Goal: Task Accomplishment & Management: Use online tool/utility

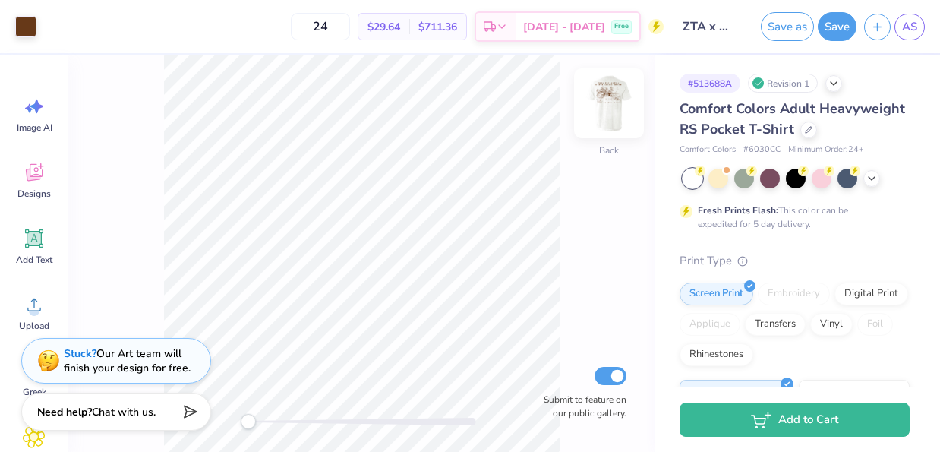
click at [619, 122] on img at bounding box center [608, 103] width 61 height 61
click at [723, 185] on div at bounding box center [718, 177] width 20 height 20
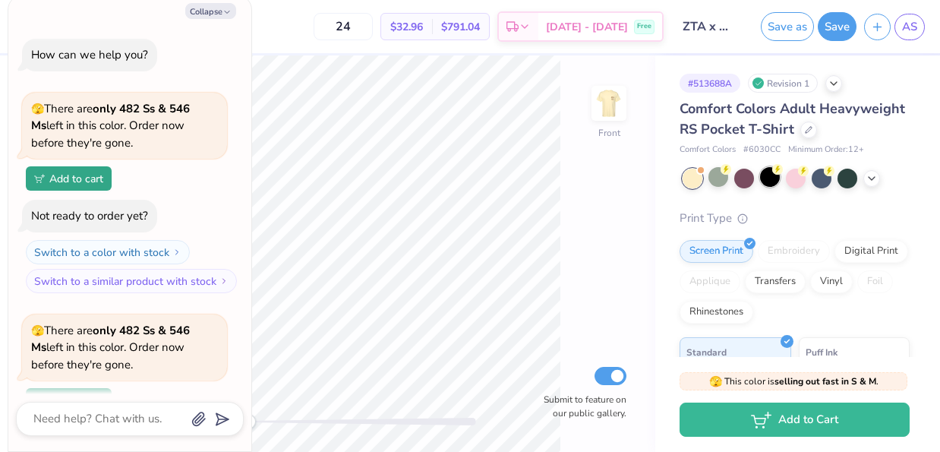
scroll to position [132, 0]
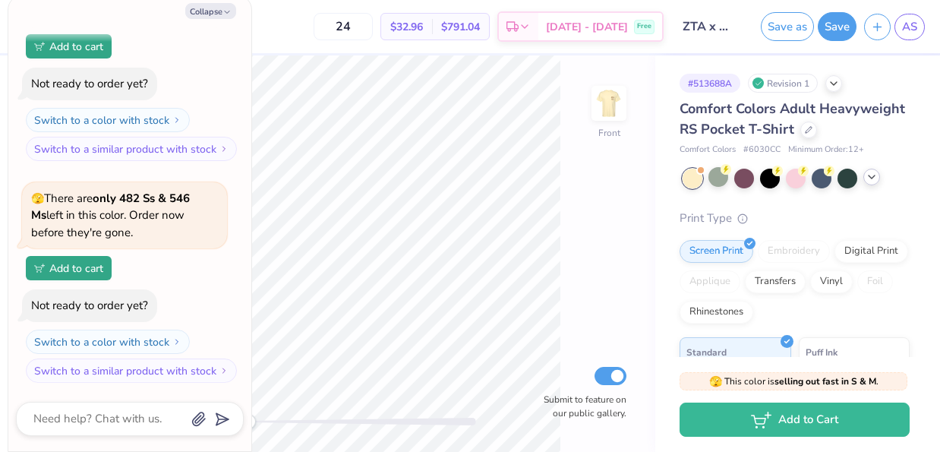
click at [871, 178] on polyline at bounding box center [871, 176] width 6 height 3
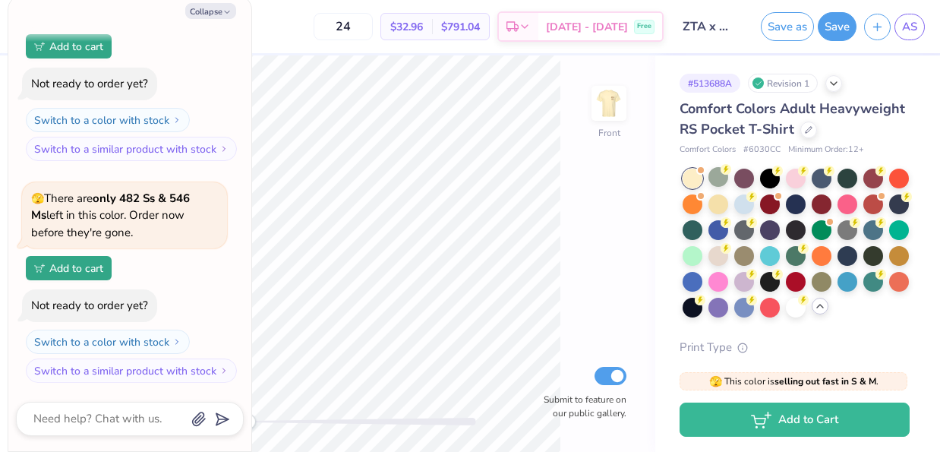
click at [798, 308] on div at bounding box center [796, 308] width 20 height 20
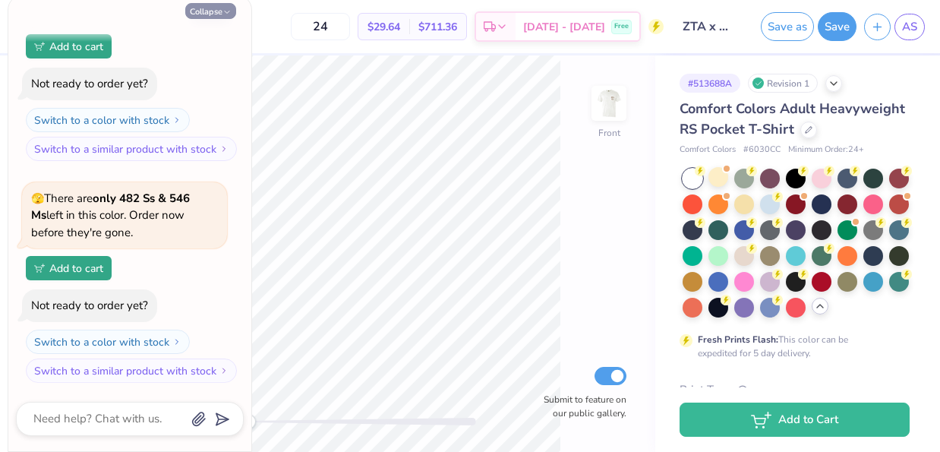
click at [208, 15] on button "Collapse" at bounding box center [210, 11] width 51 height 16
type textarea "x"
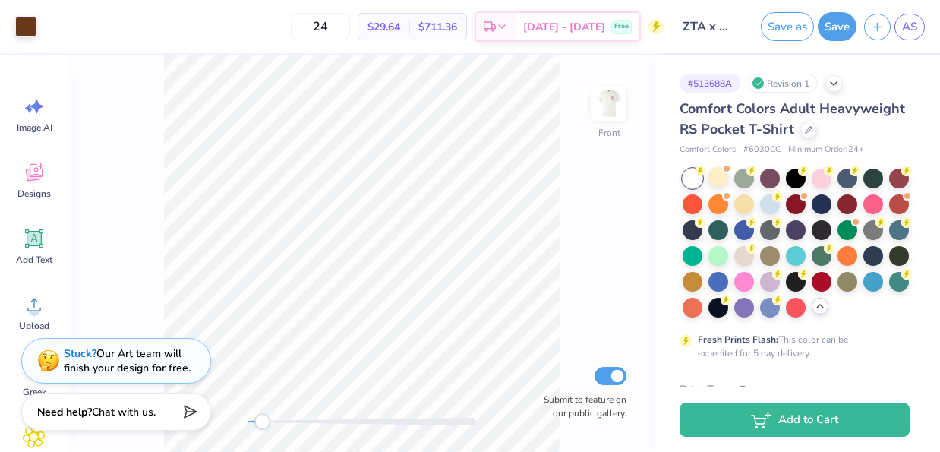
click at [262, 411] on div "Front Submit to feature on our public gallery." at bounding box center [361, 253] width 587 height 396
click at [24, 24] on div at bounding box center [25, 24] width 21 height 21
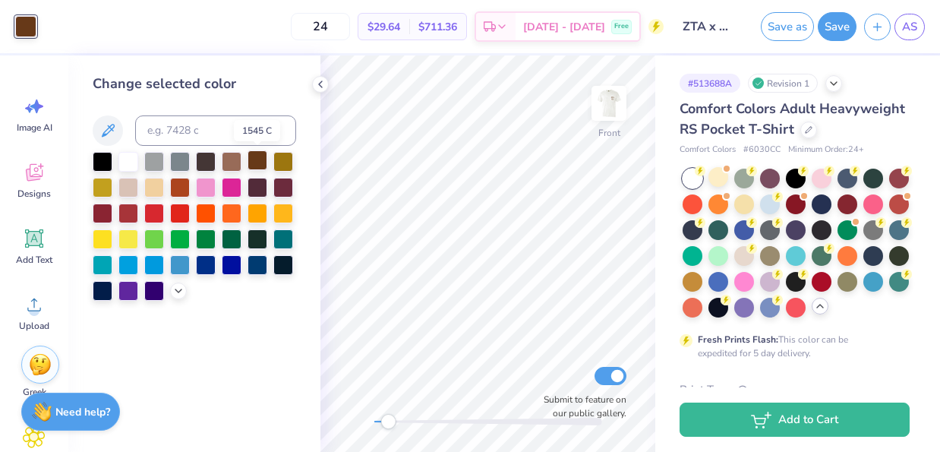
click at [257, 162] on div at bounding box center [257, 160] width 20 height 20
click at [259, 189] on div at bounding box center [257, 186] width 20 height 20
click at [254, 159] on div at bounding box center [257, 160] width 20 height 20
click at [257, 180] on div at bounding box center [257, 186] width 20 height 20
click at [616, 103] on img at bounding box center [608, 103] width 61 height 61
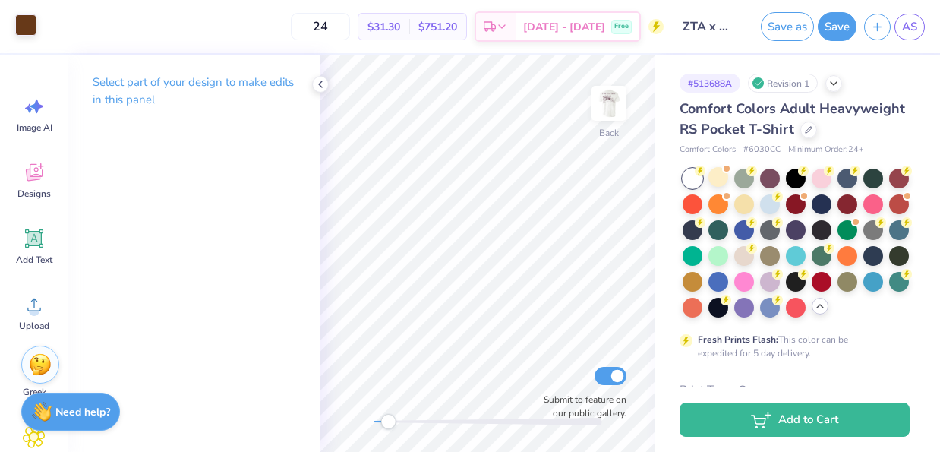
click at [21, 32] on div at bounding box center [25, 24] width 21 height 21
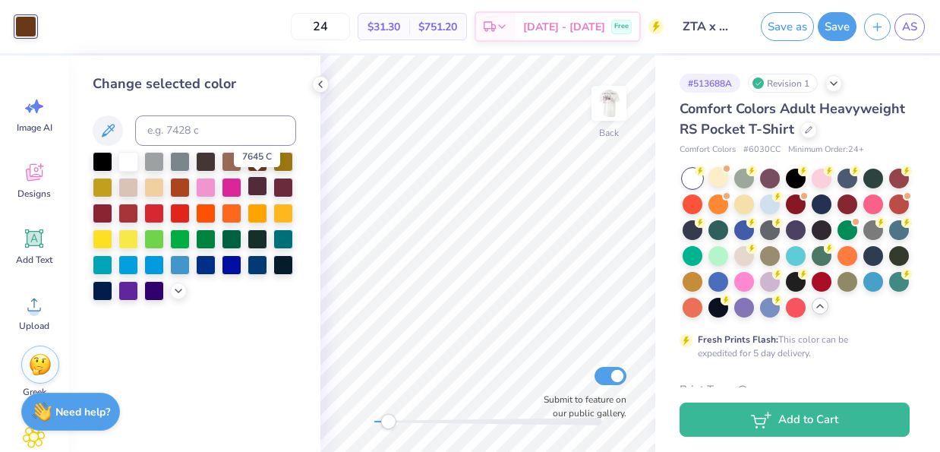
click at [263, 187] on div at bounding box center [257, 186] width 20 height 20
click at [322, 87] on polyline at bounding box center [320, 84] width 3 height 6
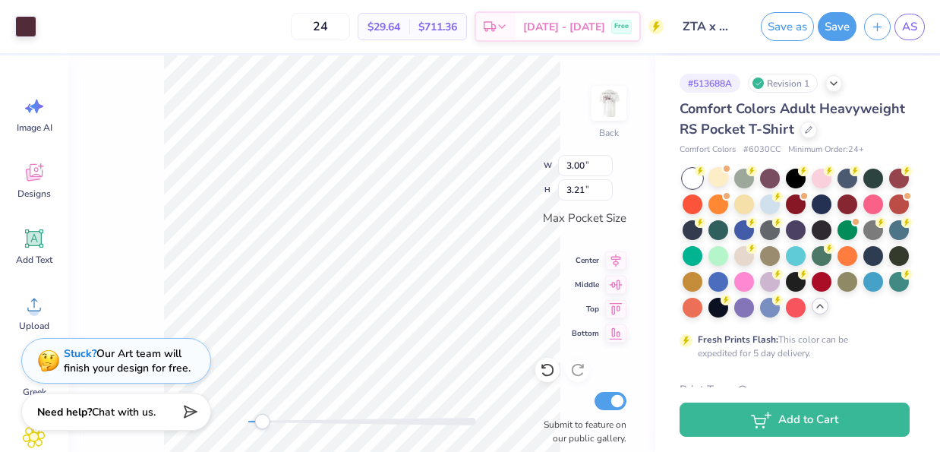
type input "2.39"
type input "2.56"
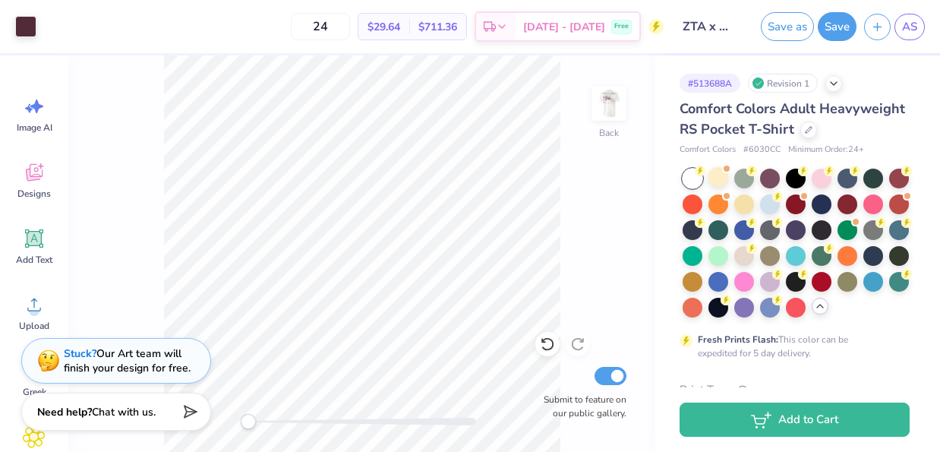
click at [235, 415] on div "Back Submit to feature on our public gallery." at bounding box center [361, 253] width 587 height 396
click at [603, 116] on img at bounding box center [608, 103] width 61 height 61
drag, startPoint x: 250, startPoint y: 419, endPoint x: 261, endPoint y: 420, distance: 11.4
click at [263, 420] on div "Accessibility label" at bounding box center [263, 421] width 15 height 15
click at [746, 257] on div at bounding box center [744, 254] width 20 height 20
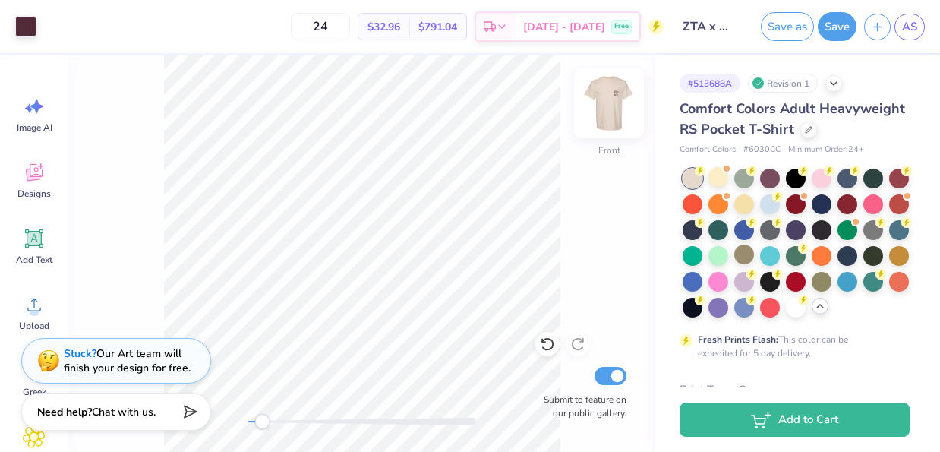
click at [613, 104] on img at bounding box center [608, 103] width 61 height 61
click at [614, 109] on img at bounding box center [608, 103] width 61 height 61
drag, startPoint x: 263, startPoint y: 424, endPoint x: 253, endPoint y: 428, distance: 10.9
click at [253, 428] on div "Accessibility label" at bounding box center [254, 421] width 15 height 15
click at [605, 101] on img at bounding box center [608, 103] width 61 height 61
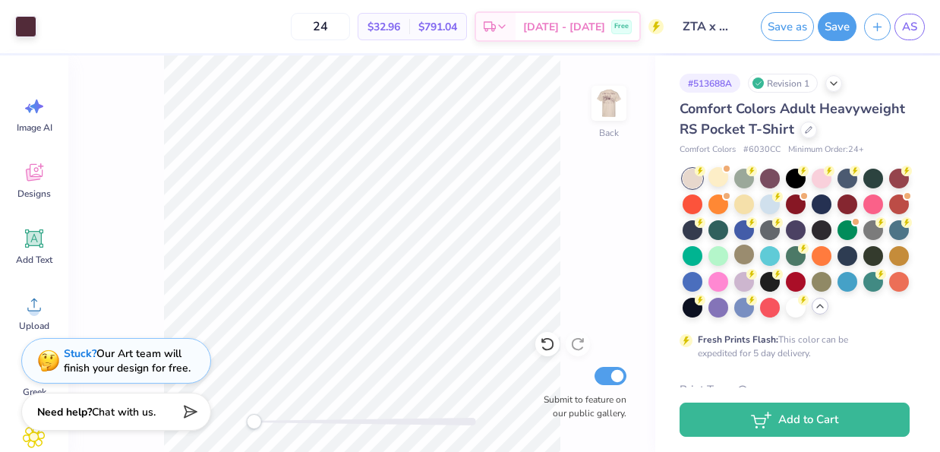
click at [605, 101] on img at bounding box center [609, 103] width 30 height 30
click at [588, 116] on div "Back Submit to feature on our public gallery." at bounding box center [361, 253] width 587 height 396
click at [609, 106] on img at bounding box center [608, 103] width 61 height 61
click at [606, 109] on img at bounding box center [609, 103] width 30 height 30
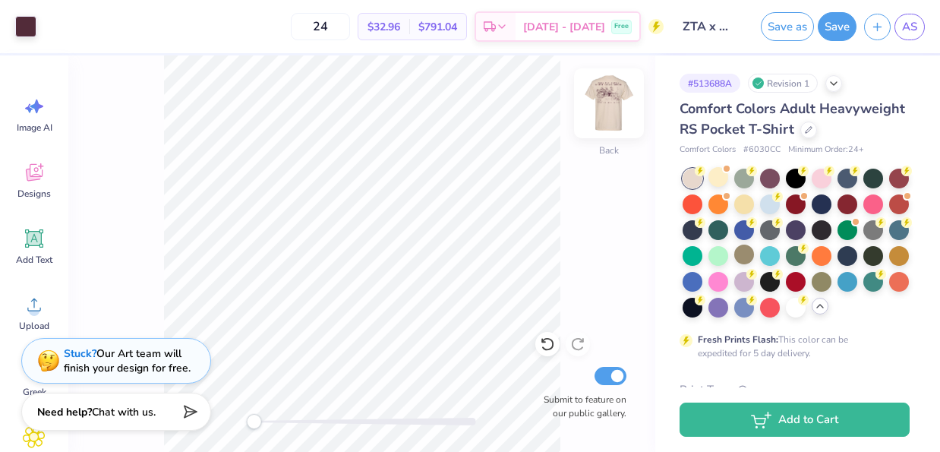
click at [591, 125] on div "Back" at bounding box center [608, 113] width 35 height 54
click at [594, 118] on img at bounding box center [609, 103] width 30 height 30
click at [615, 118] on img at bounding box center [608, 103] width 61 height 61
click at [606, 121] on div "Front" at bounding box center [608, 113] width 35 height 54
click at [606, 118] on img at bounding box center [609, 103] width 30 height 30
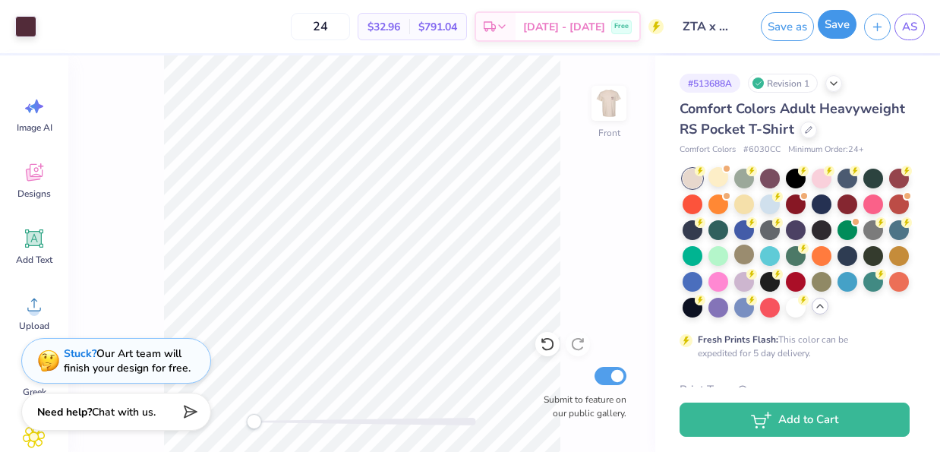
click at [832, 30] on button "Save" at bounding box center [836, 24] width 39 height 29
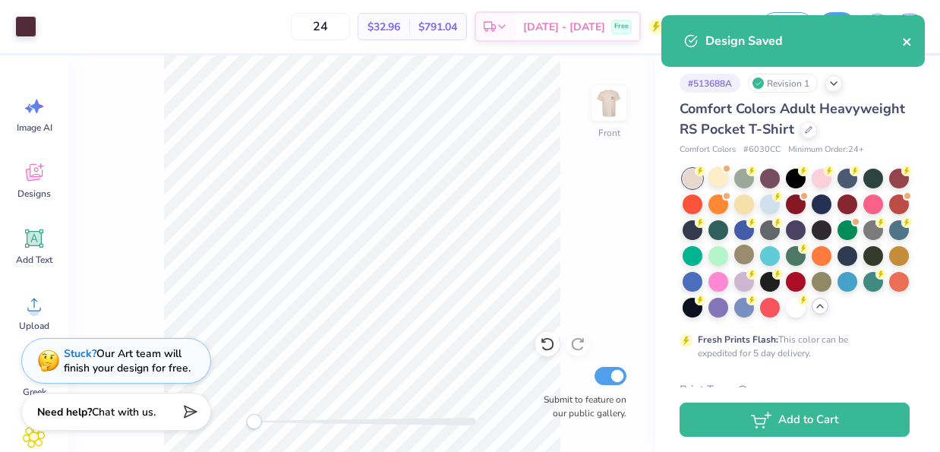
click at [907, 39] on icon "close" at bounding box center [907, 42] width 11 height 12
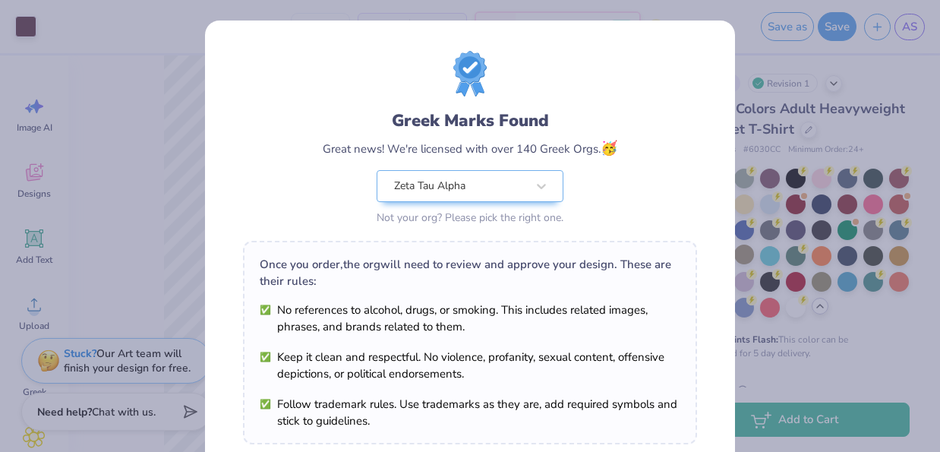
scroll to position [259, 0]
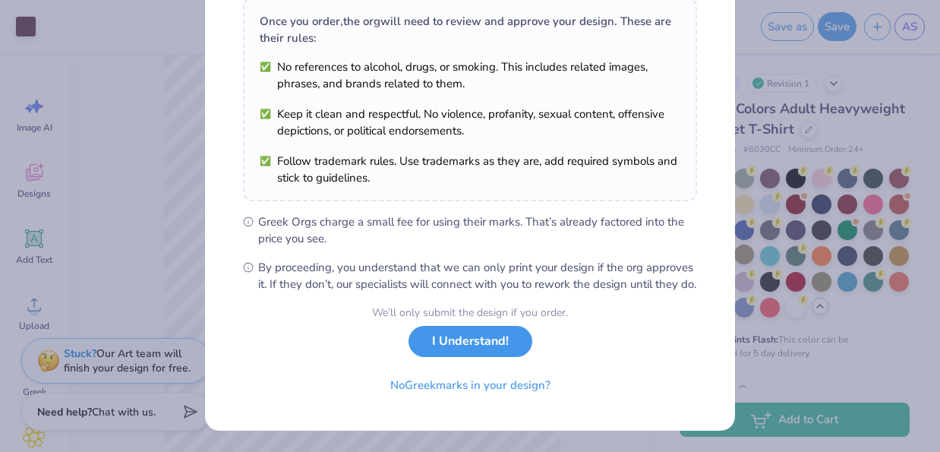
click at [471, 353] on button "I Understand!" at bounding box center [470, 341] width 124 height 31
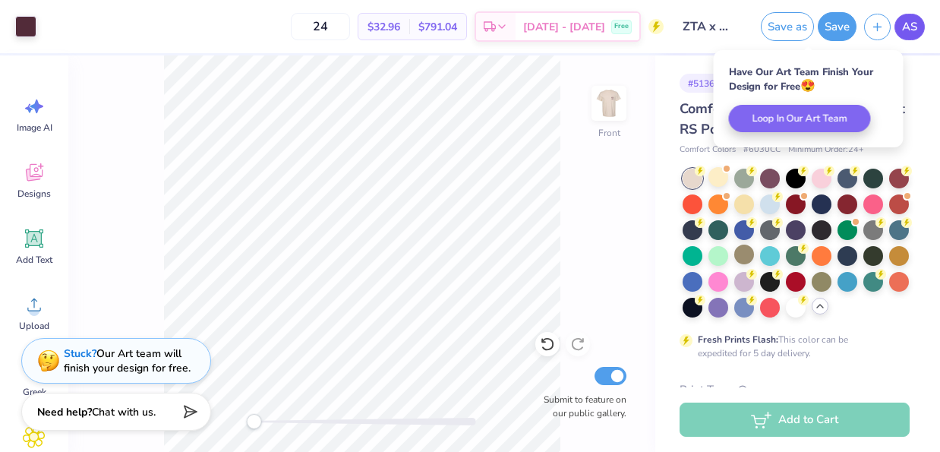
click at [906, 28] on span "AS" at bounding box center [909, 26] width 15 height 17
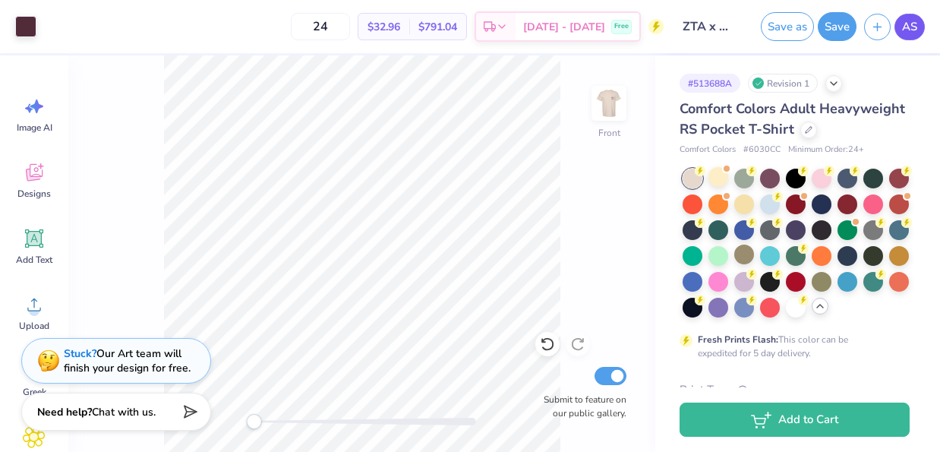
click at [916, 17] on link "AS" at bounding box center [909, 27] width 30 height 27
click at [909, 30] on span "AS" at bounding box center [909, 26] width 15 height 17
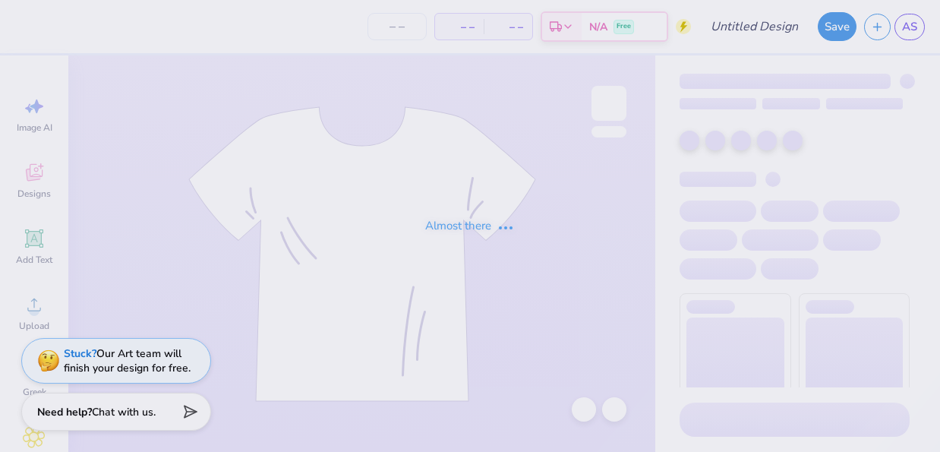
type input "ZTA x KA Mixer"
type input "24"
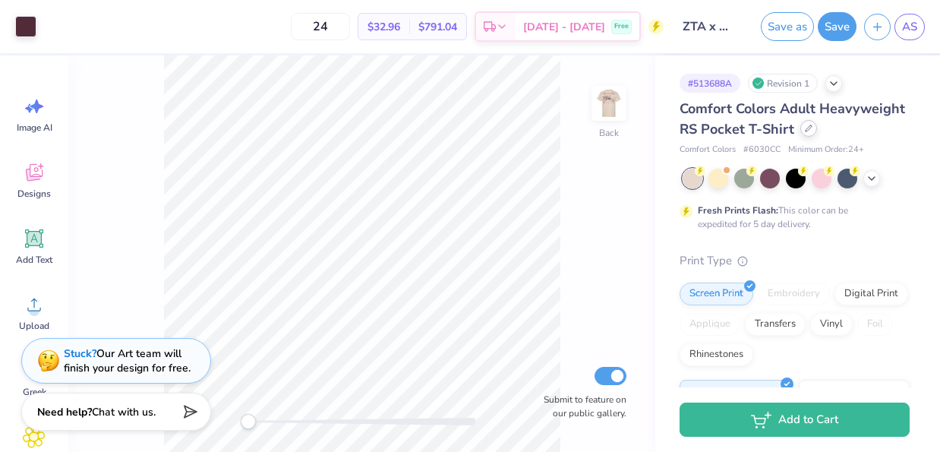
click at [805, 128] on icon at bounding box center [809, 128] width 8 height 8
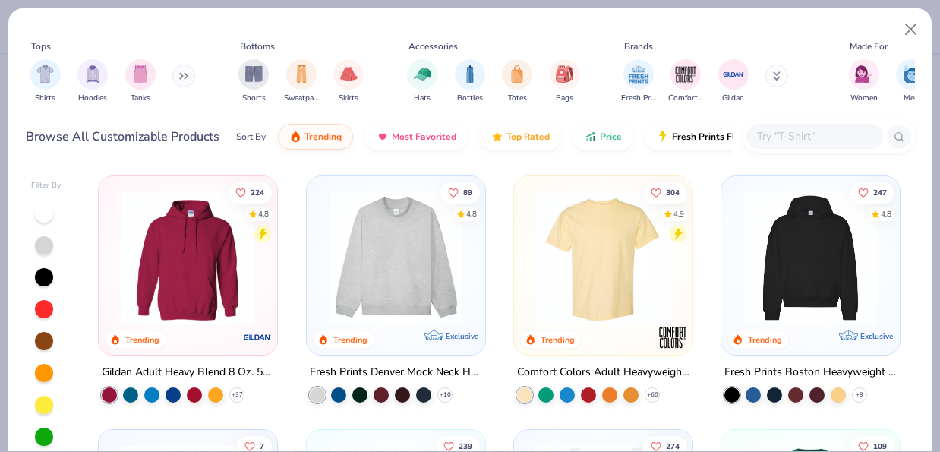
click at [257, 140] on div "Sort By" at bounding box center [251, 137] width 30 height 14
click at [182, 80] on button at bounding box center [183, 76] width 23 height 23
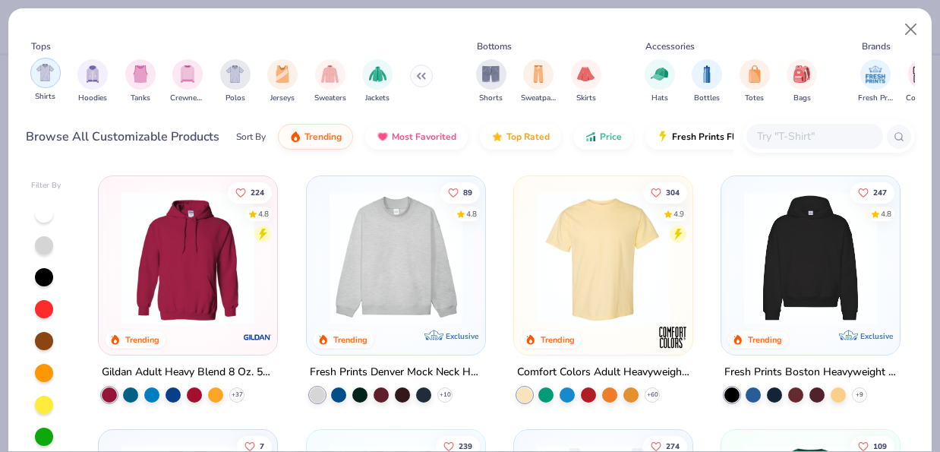
click at [42, 87] on div "filter for Shirts" at bounding box center [45, 73] width 30 height 30
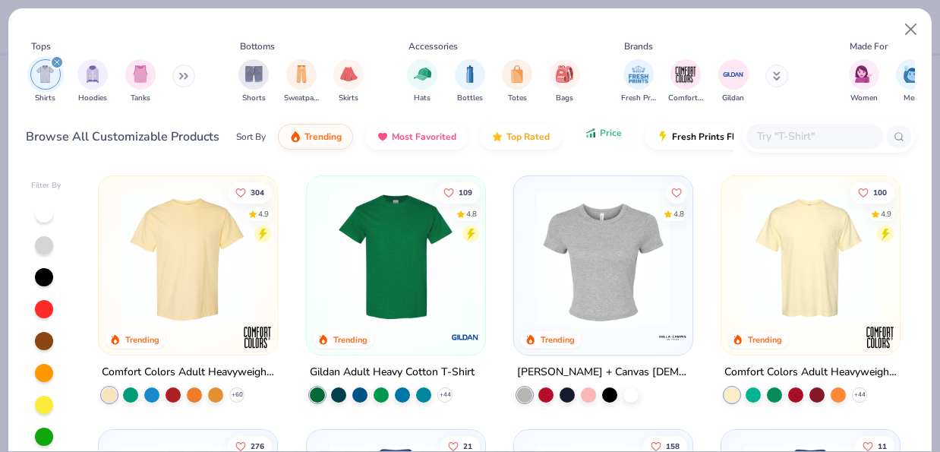
click at [603, 139] on button "Price" at bounding box center [603, 133] width 60 height 26
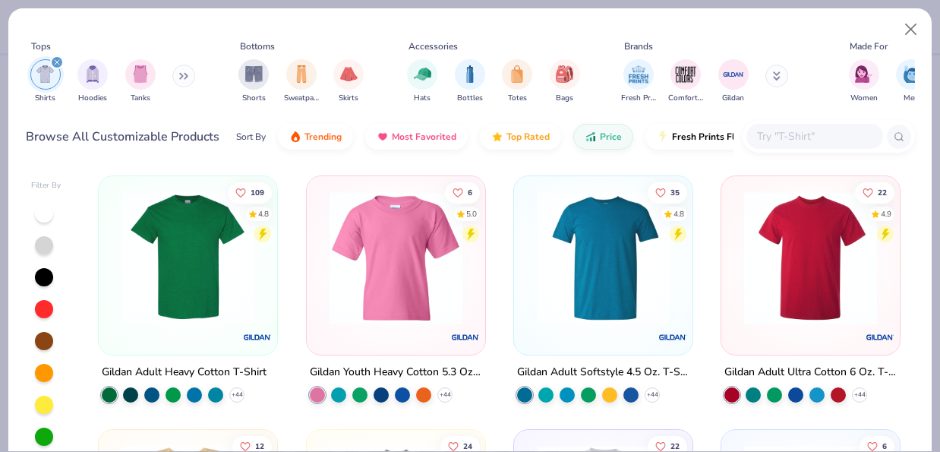
click at [230, 278] on img at bounding box center [188, 257] width 148 height 133
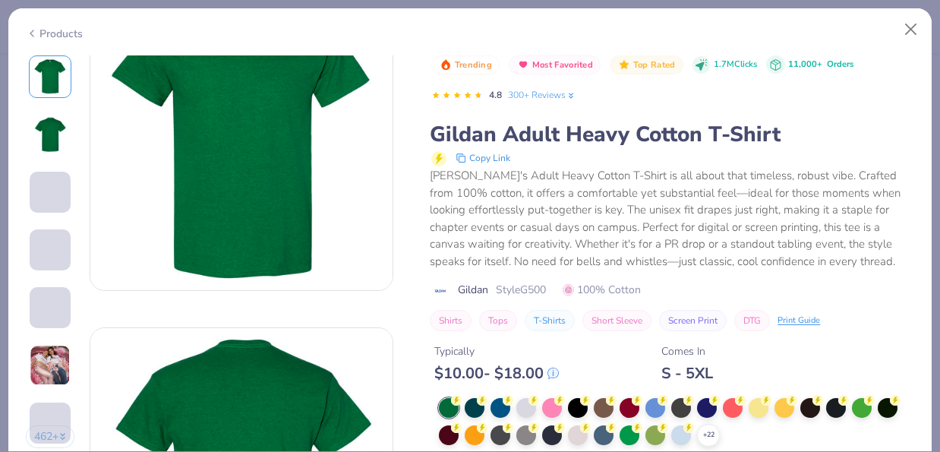
click at [57, 364] on img at bounding box center [50, 365] width 41 height 41
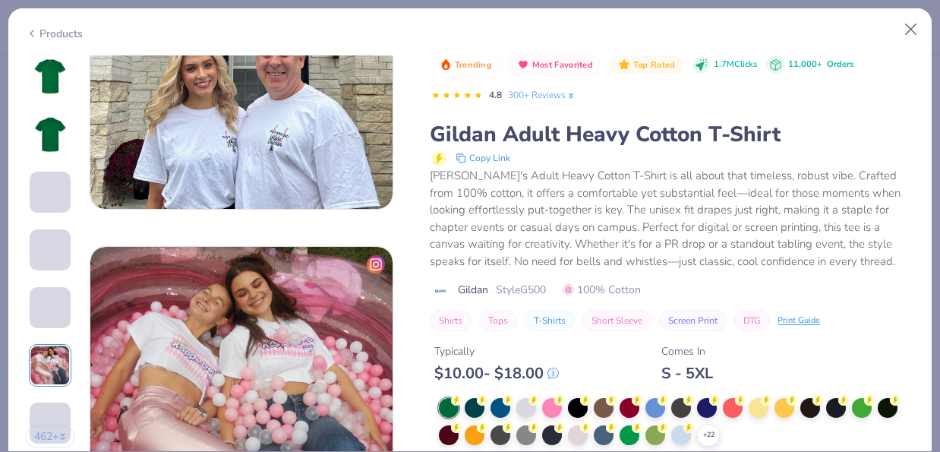
scroll to position [1700, 0]
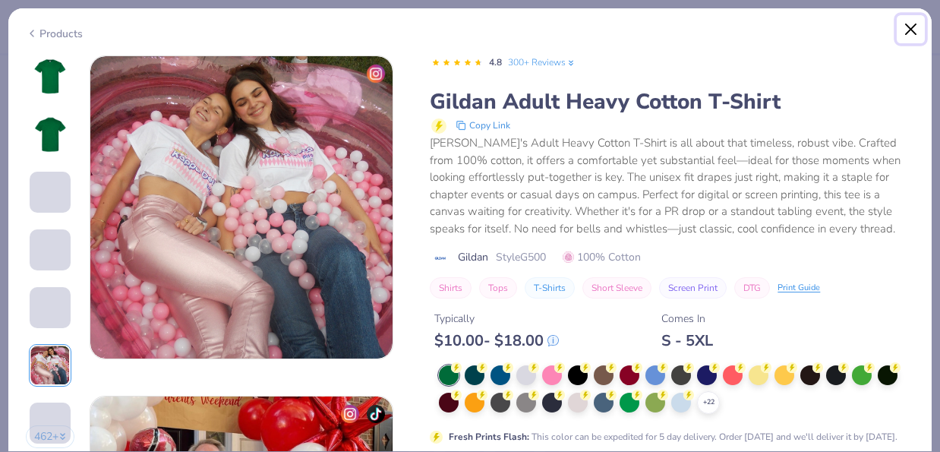
click at [906, 24] on button "Close" at bounding box center [910, 29] width 29 height 29
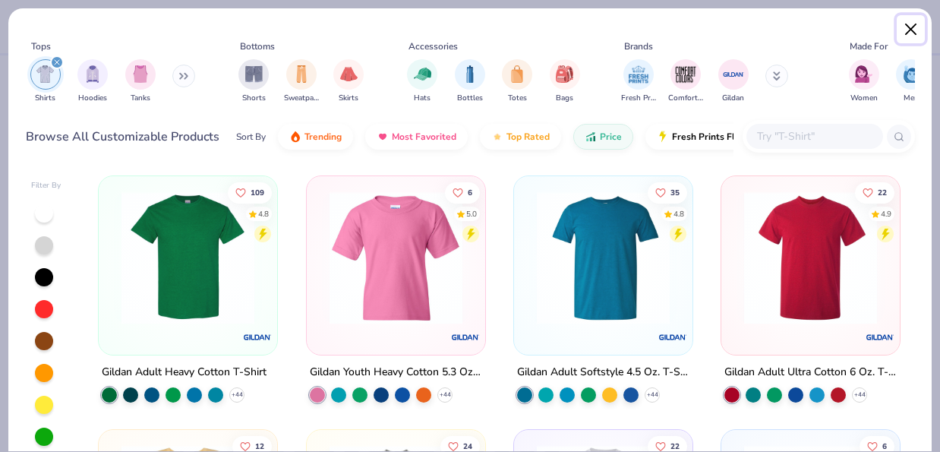
click at [914, 21] on button "Close" at bounding box center [910, 29] width 29 height 29
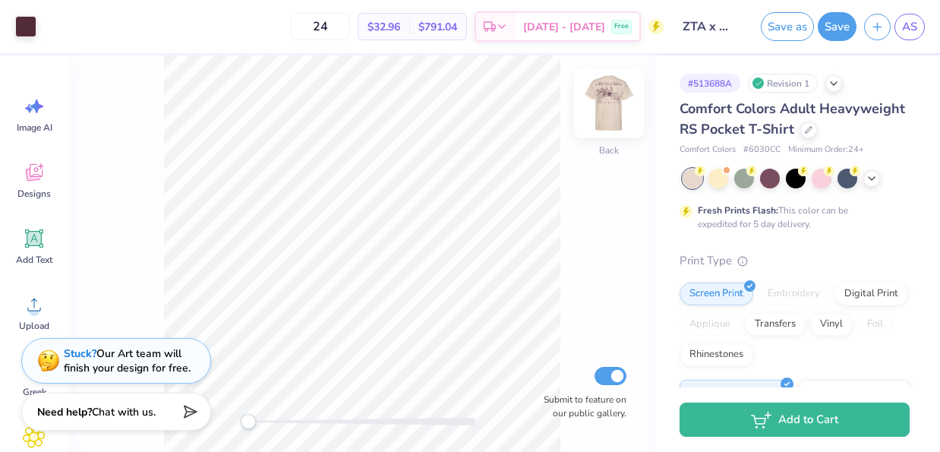
click at [611, 88] on img at bounding box center [608, 103] width 61 height 61
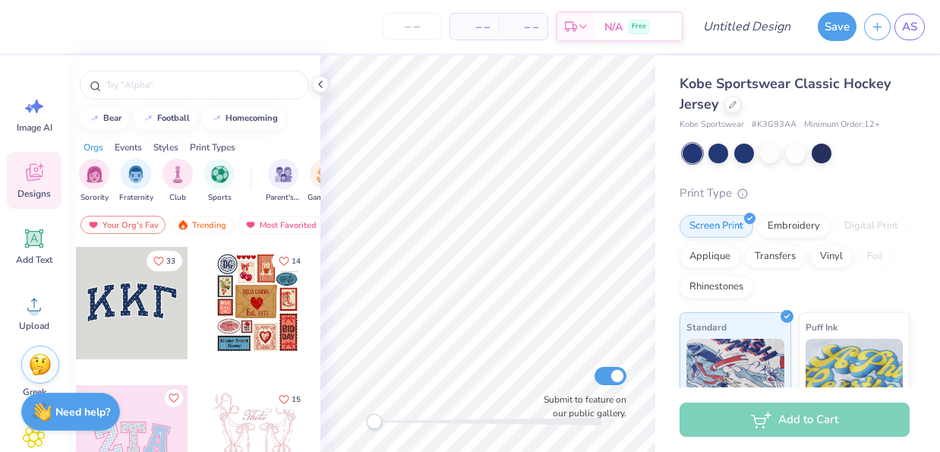
click at [127, 339] on div at bounding box center [132, 303] width 112 height 112
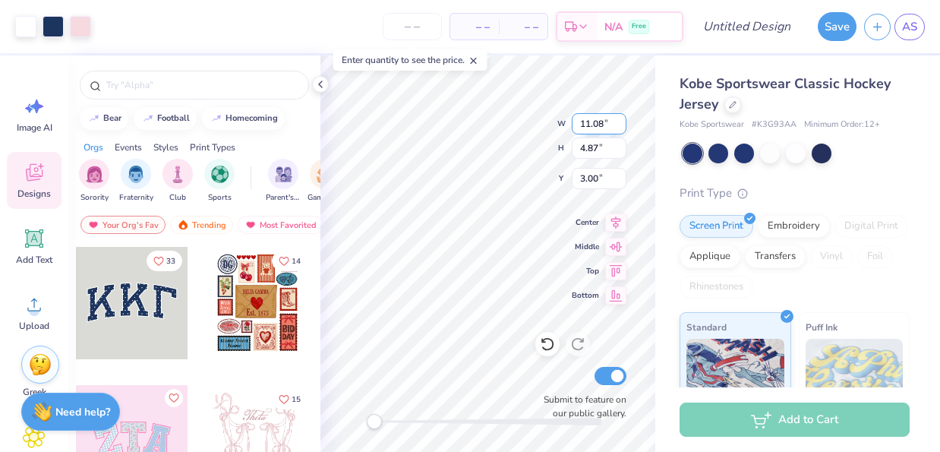
click at [534, 111] on div "W 11.08 11.08 " H 4.87 4.87 " Y 3.00 3.00 " Center Middle Top Bottom Submit to …" at bounding box center [487, 253] width 335 height 396
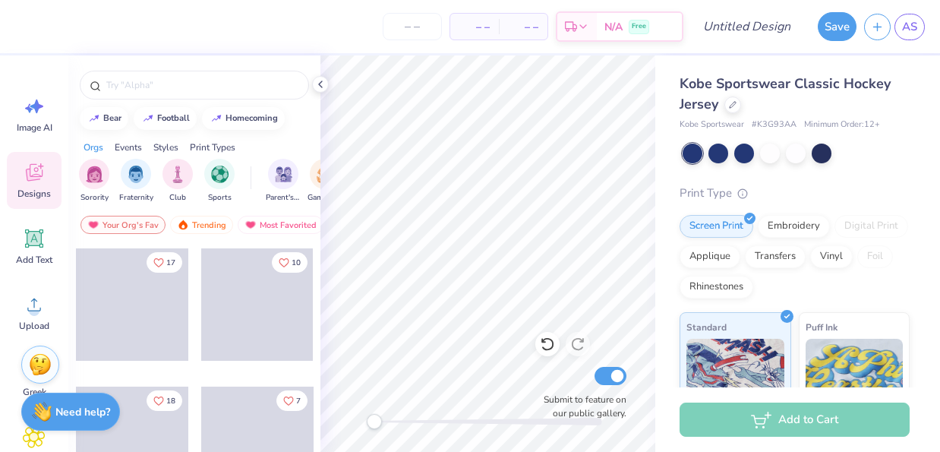
scroll to position [667, 0]
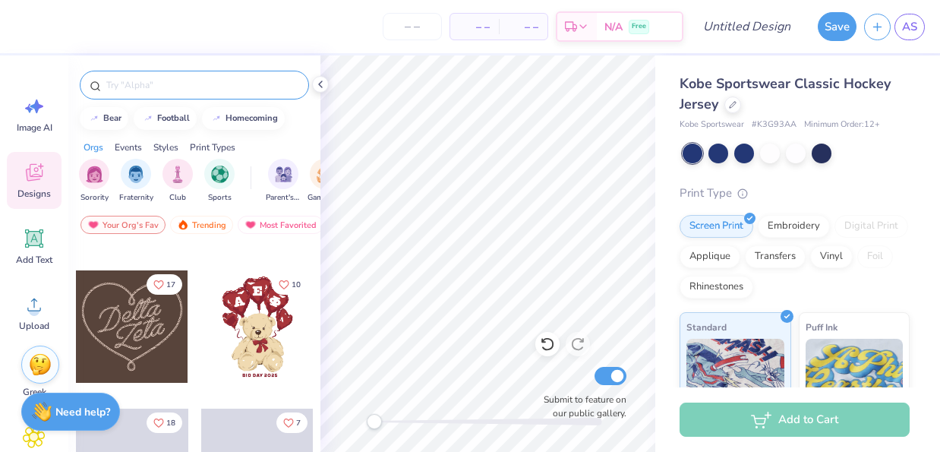
click at [176, 76] on div at bounding box center [194, 85] width 229 height 29
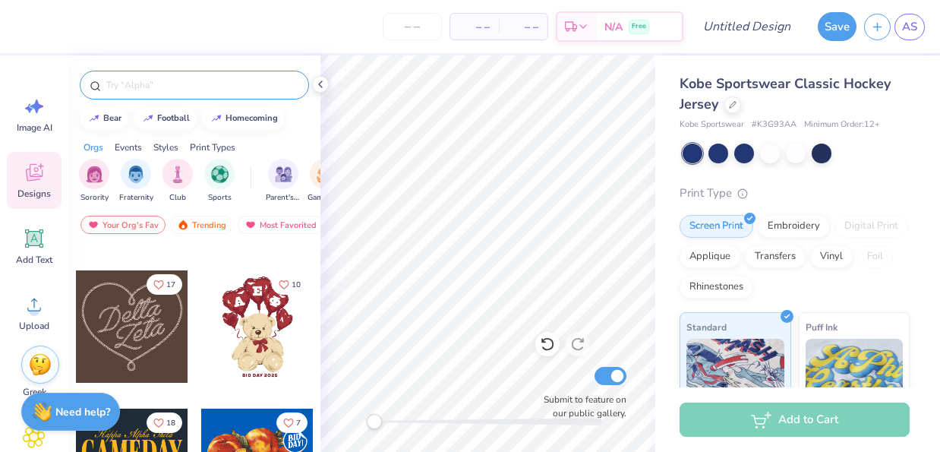
click at [180, 83] on input "text" at bounding box center [202, 84] width 194 height 15
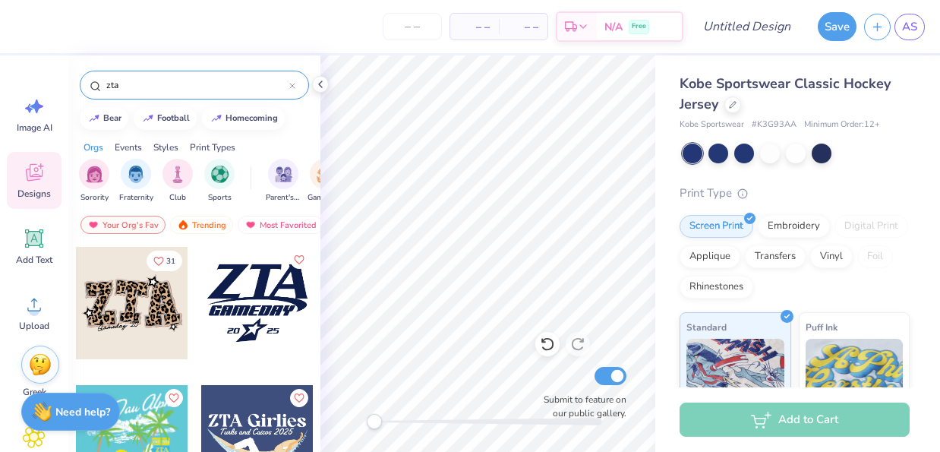
type input "zta"
click at [275, 293] on div at bounding box center [257, 303] width 112 height 112
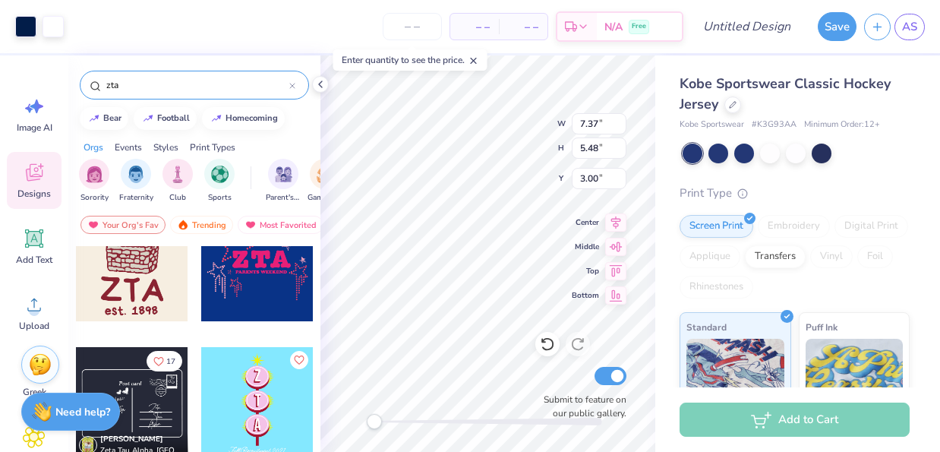
scroll to position [317, 0]
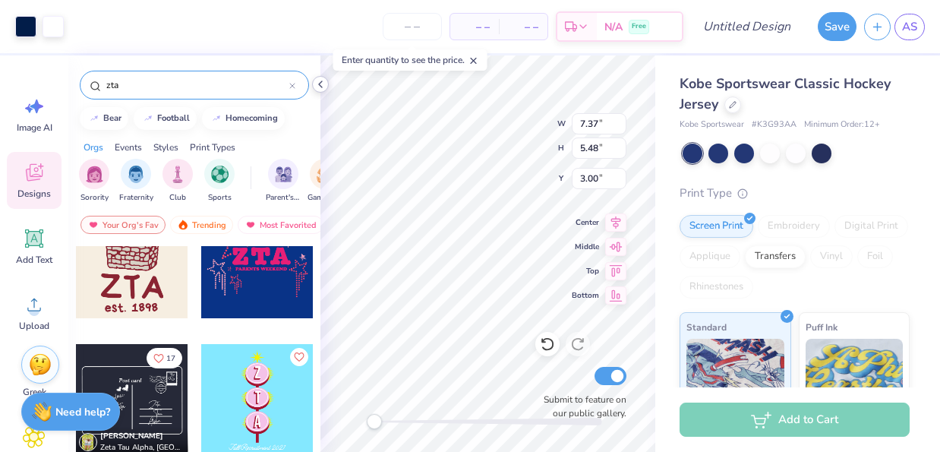
click at [324, 85] on icon at bounding box center [320, 84] width 12 height 12
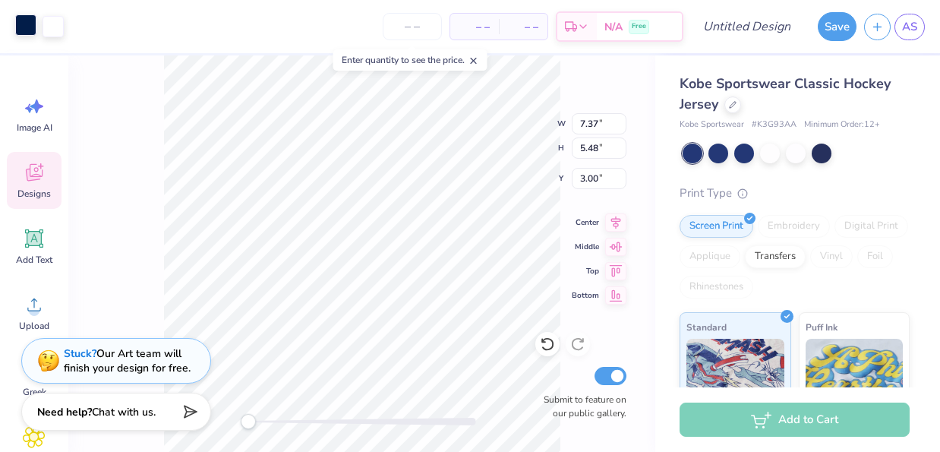
click at [20, 28] on div at bounding box center [25, 24] width 21 height 21
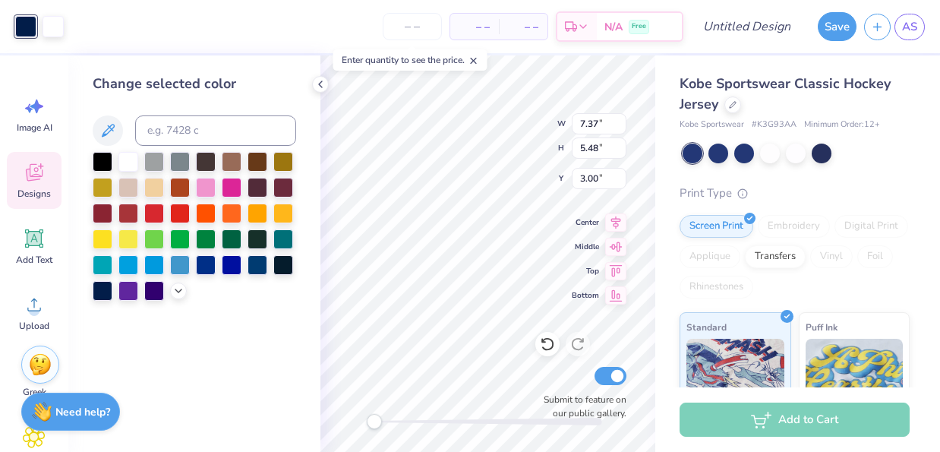
click at [219, 180] on div at bounding box center [194, 226] width 203 height 149
click at [208, 184] on div at bounding box center [206, 186] width 20 height 20
type input "5.03"
click at [325, 84] on icon at bounding box center [320, 84] width 12 height 12
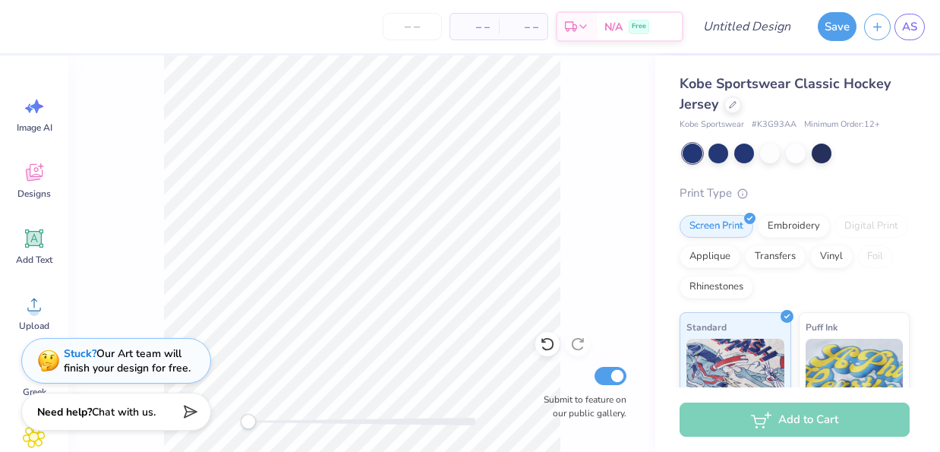
click at [757, 168] on div "Kobe Sportswear Classic Hockey Jersey Kobe Sportswear # K3G93AA Minimum Order: …" at bounding box center [794, 364] width 230 height 581
drag, startPoint x: 757, startPoint y: 168, endPoint x: 763, endPoint y: 159, distance: 10.3
click at [763, 160] on div "Kobe Sportswear Classic Hockey Jersey Kobe Sportswear # K3G93AA Minimum Order: …" at bounding box center [794, 364] width 230 height 581
click at [764, 159] on div at bounding box center [770, 152] width 20 height 20
click at [780, 159] on div at bounding box center [795, 153] width 227 height 20
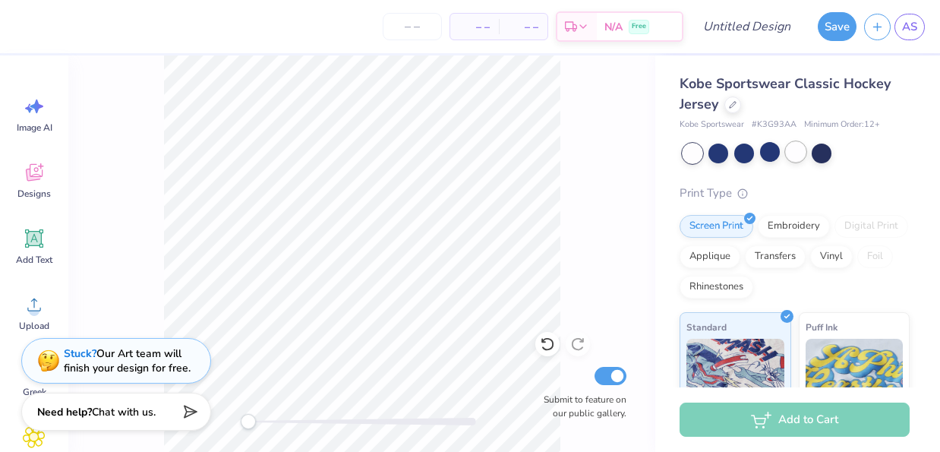
click at [796, 159] on div at bounding box center [796, 152] width 20 height 20
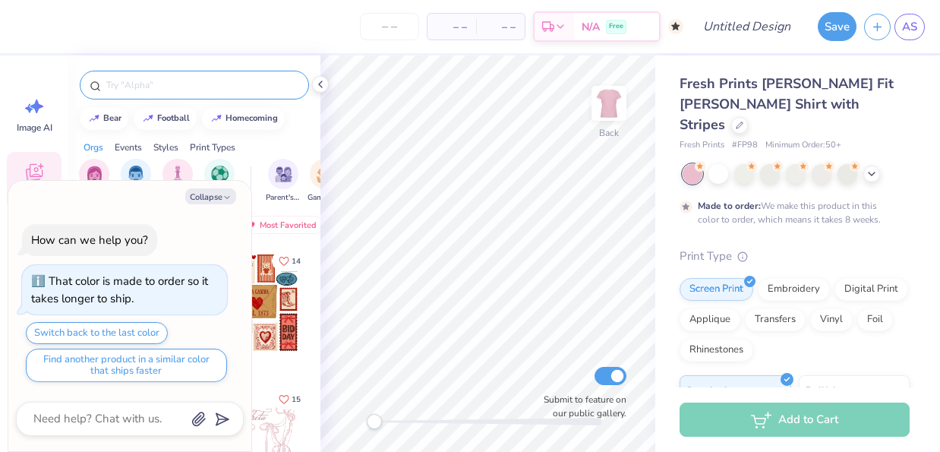
type textarea "x"
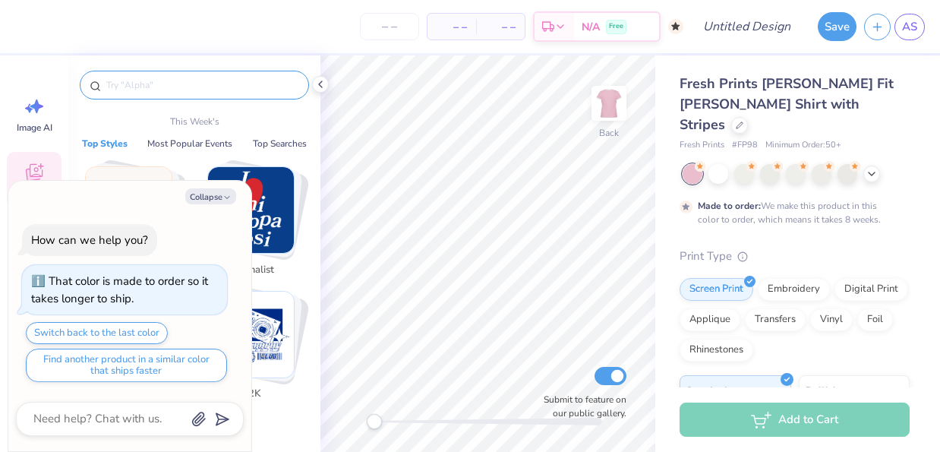
click at [187, 88] on input "text" at bounding box center [202, 84] width 194 height 15
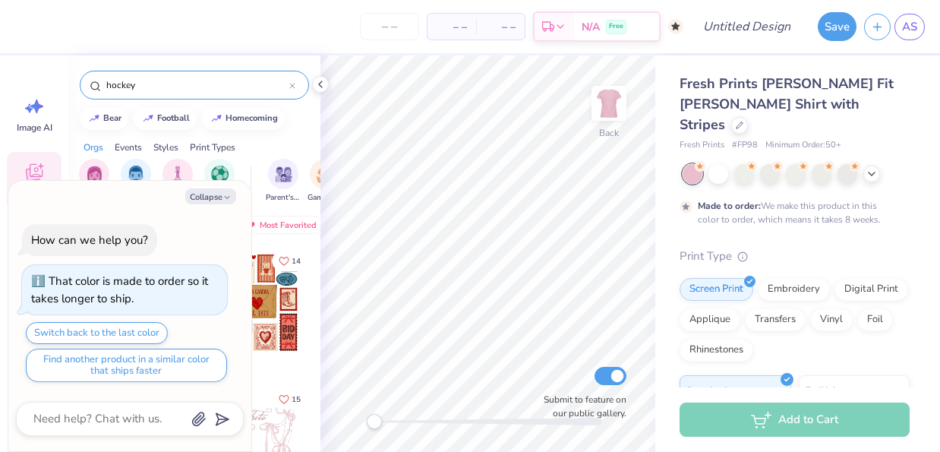
type input "hockey"
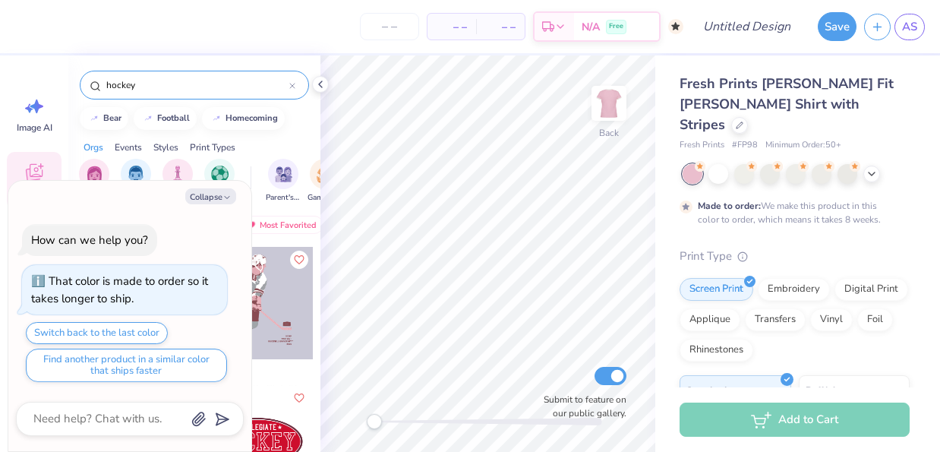
click at [288, 141] on div "Orgs Events Styles Print Types" at bounding box center [194, 143] width 252 height 21
click at [222, 198] on icon "button" at bounding box center [226, 197] width 9 height 9
type textarea "x"
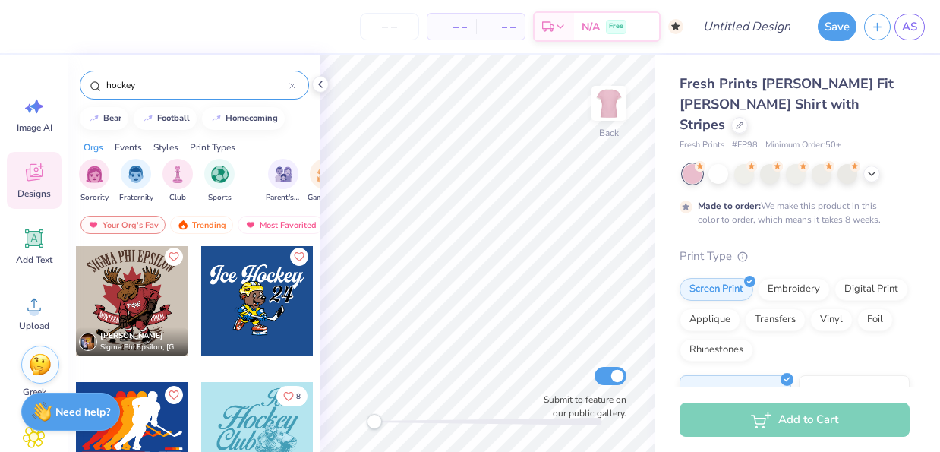
scroll to position [349, 0]
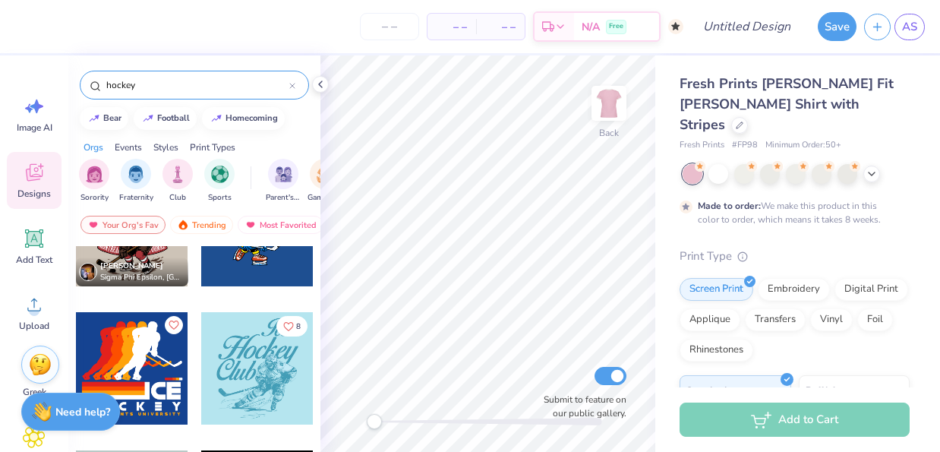
drag, startPoint x: 209, startPoint y: 81, endPoint x: 93, endPoint y: 83, distance: 116.1
click at [93, 83] on div "hockey" at bounding box center [194, 85] width 229 height 29
type input "zta"
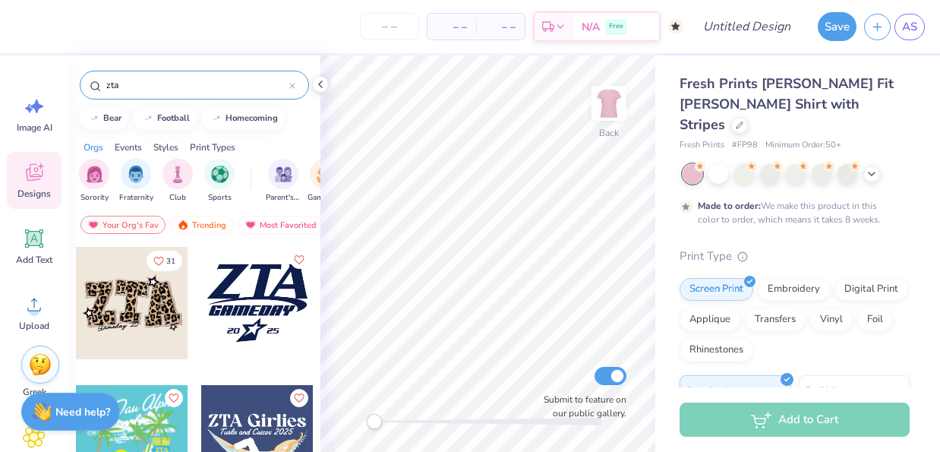
click at [236, 339] on div at bounding box center [257, 303] width 112 height 112
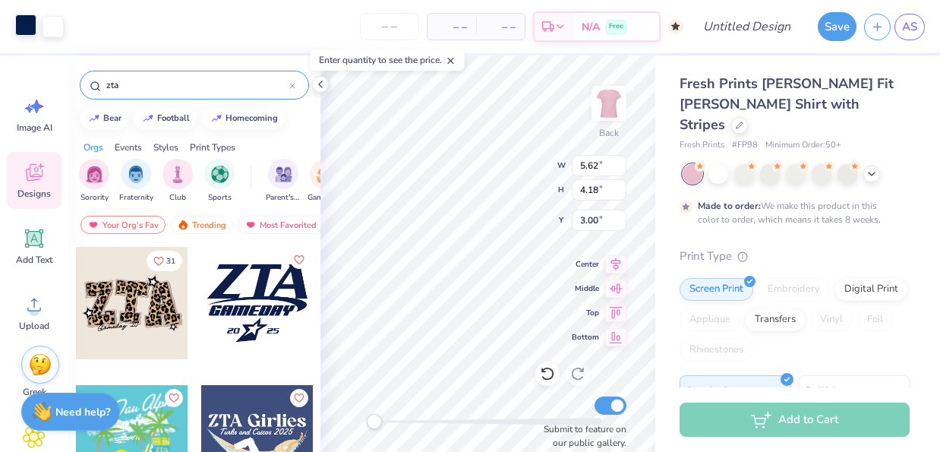
click at [30, 28] on div at bounding box center [25, 24] width 21 height 21
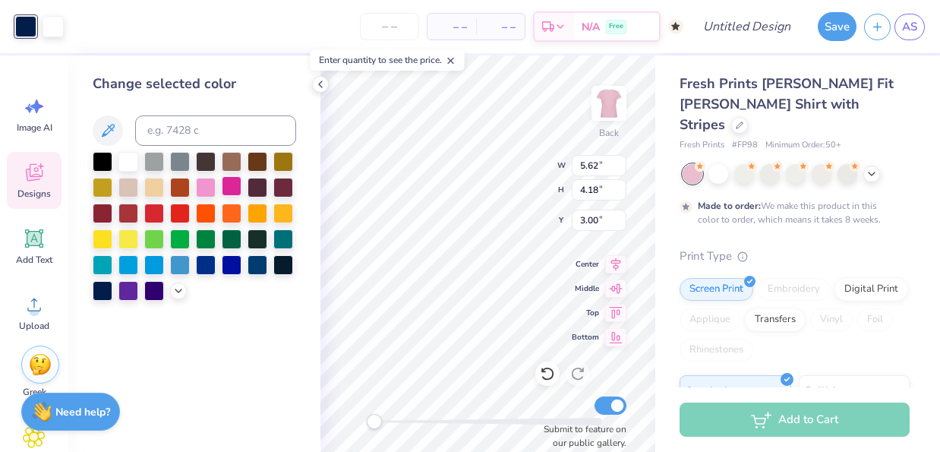
click at [232, 187] on div at bounding box center [232, 186] width 20 height 20
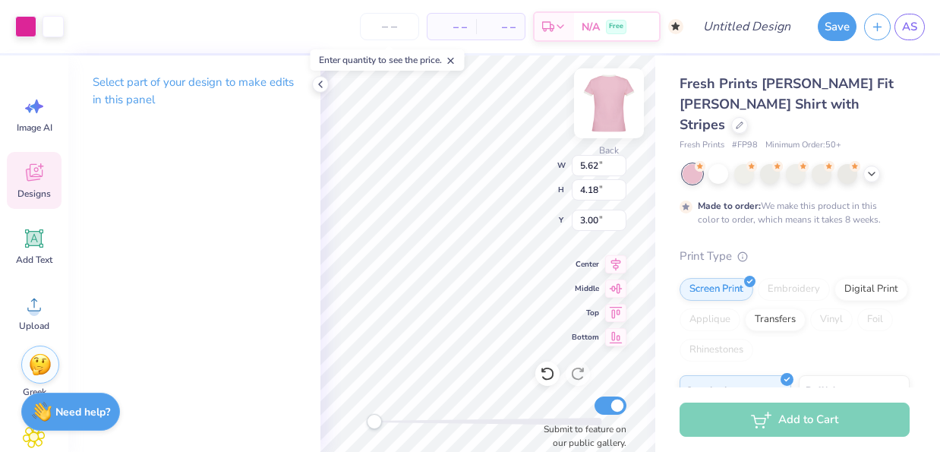
click at [591, 108] on div at bounding box center [609, 103] width 70 height 70
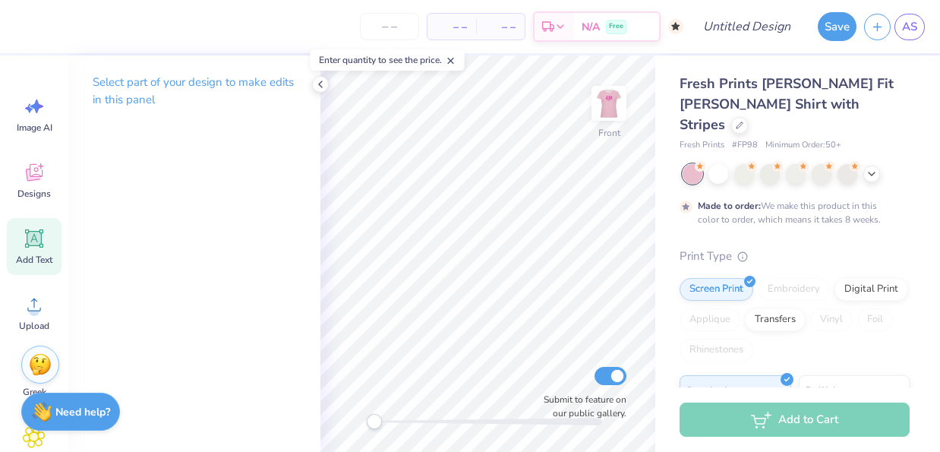
click at [29, 247] on icon at bounding box center [34, 238] width 23 height 23
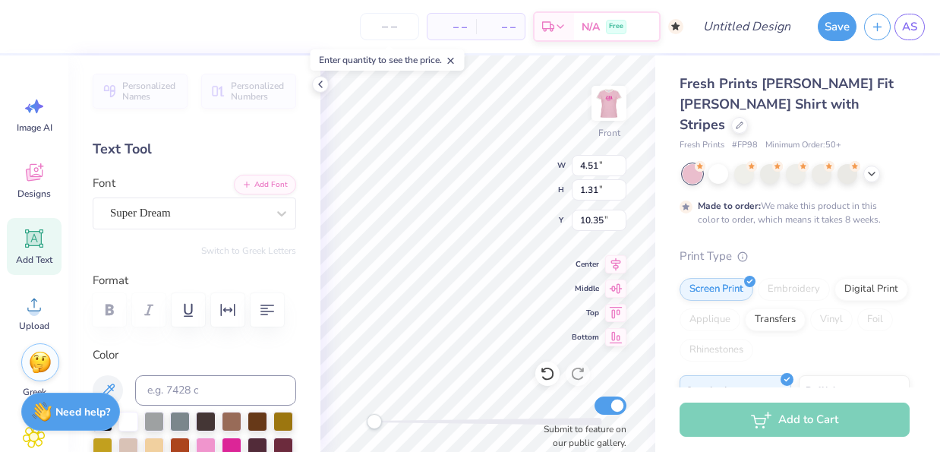
click at [40, 367] on img at bounding box center [40, 362] width 23 height 23
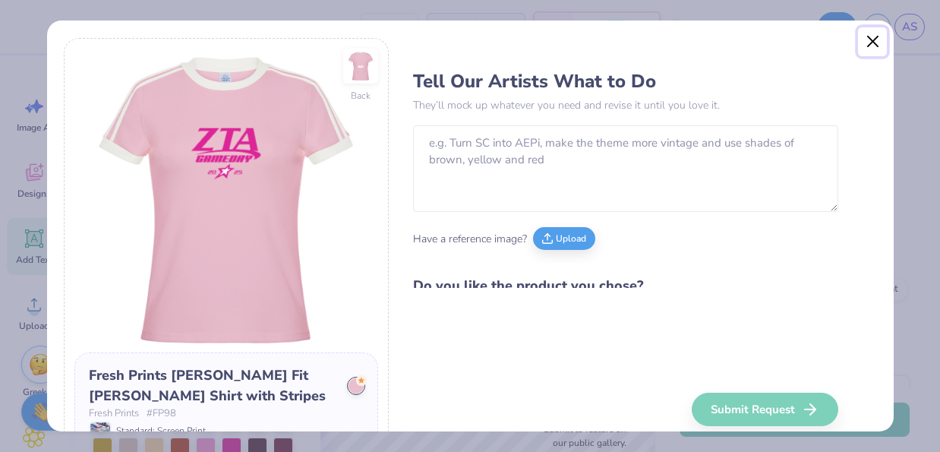
click at [874, 38] on button "Close" at bounding box center [872, 41] width 29 height 29
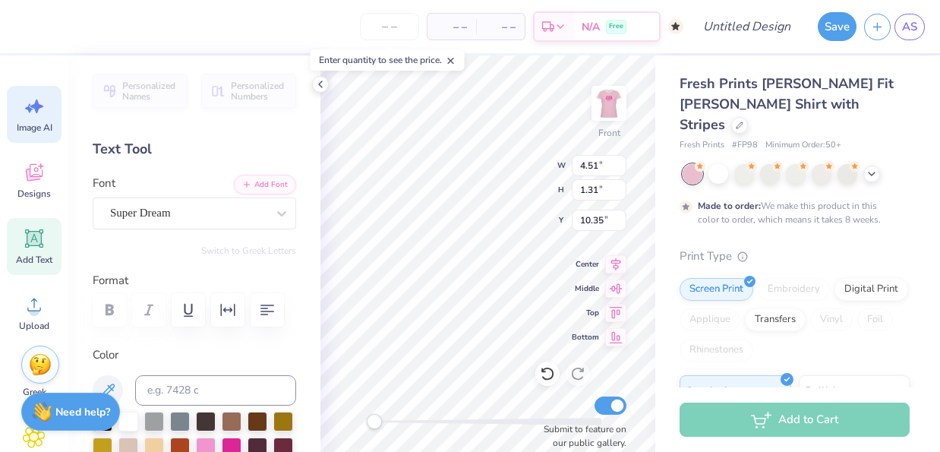
click at [24, 122] on span "Image AI" at bounding box center [35, 127] width 36 height 12
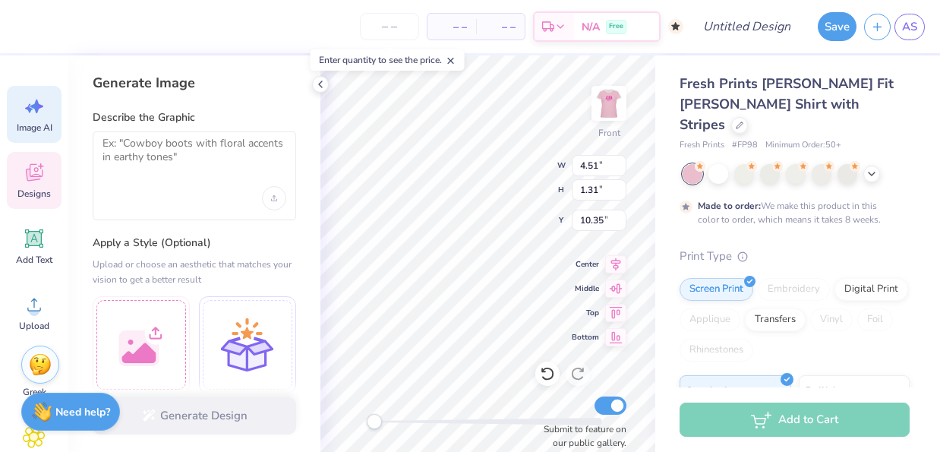
click at [38, 158] on div "Designs" at bounding box center [34, 180] width 55 height 57
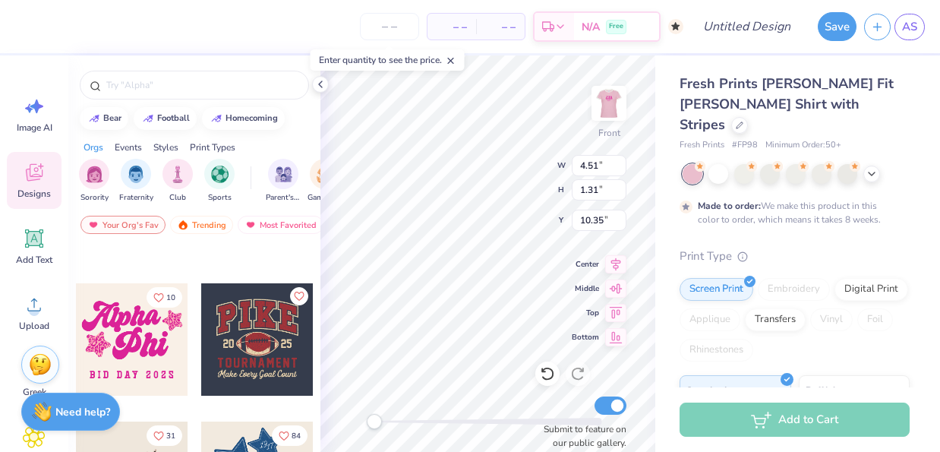
scroll to position [1229, 0]
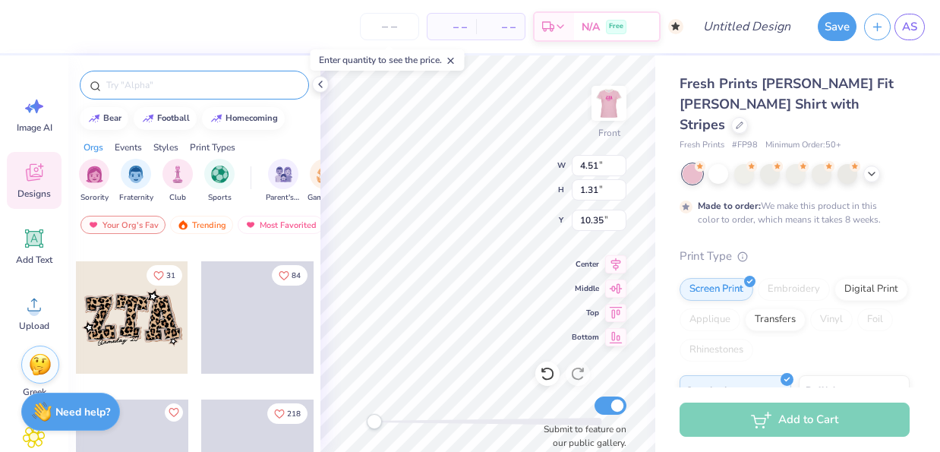
click at [194, 78] on input "text" at bounding box center [202, 84] width 194 height 15
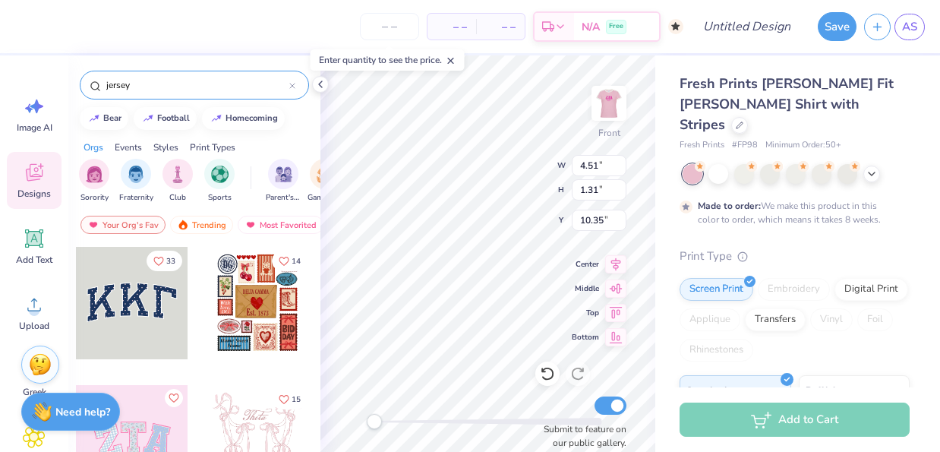
type input "jersey"
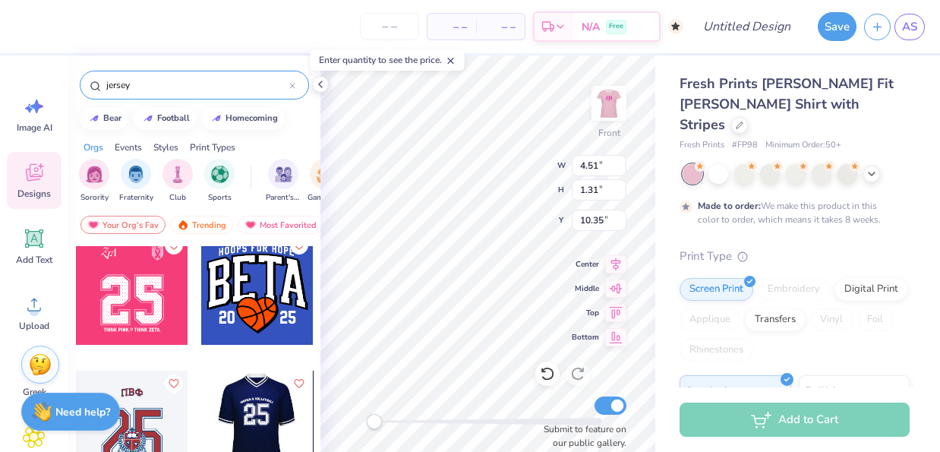
scroll to position [124, 0]
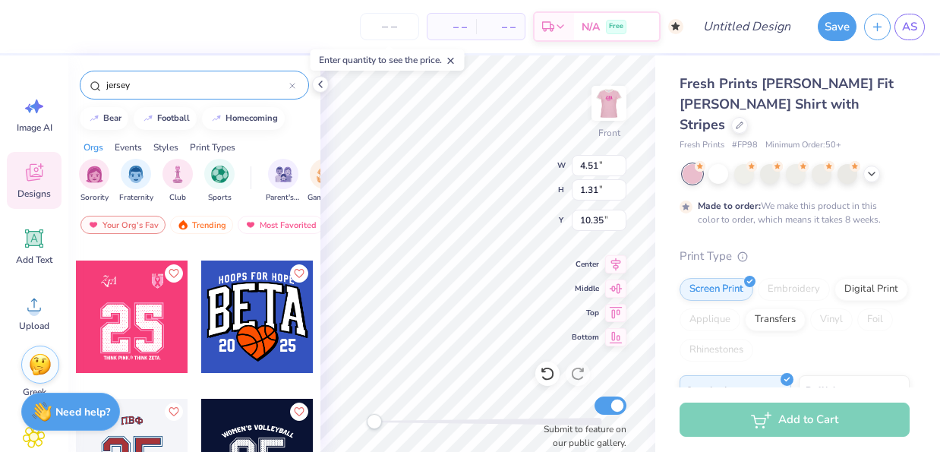
click at [149, 313] on div at bounding box center [132, 316] width 112 height 112
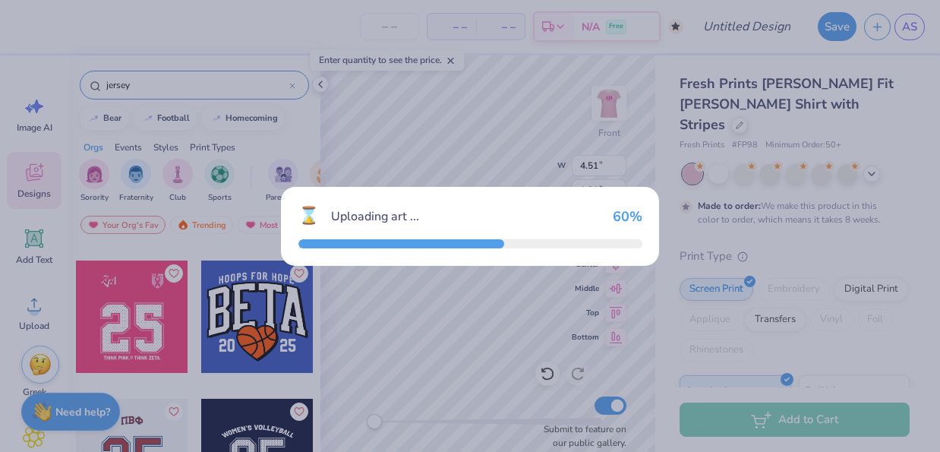
type input "9.30"
type input "1.45"
type input "3.00"
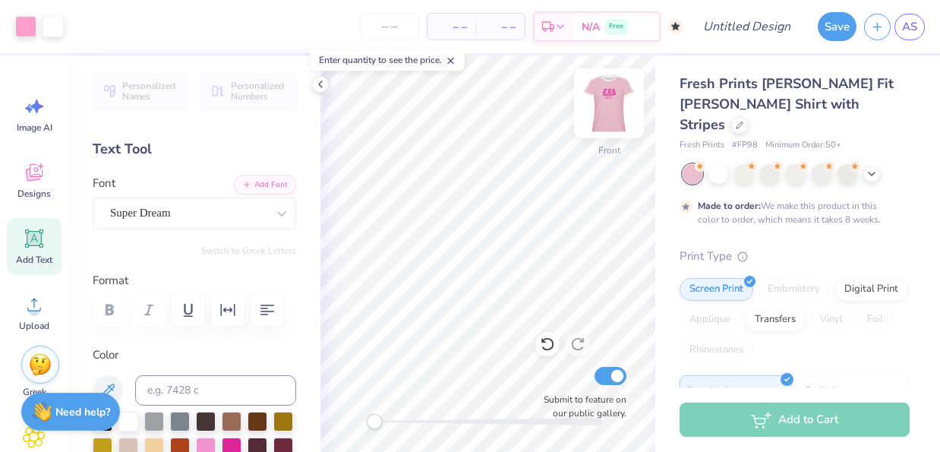
click at [609, 93] on img at bounding box center [608, 103] width 61 height 61
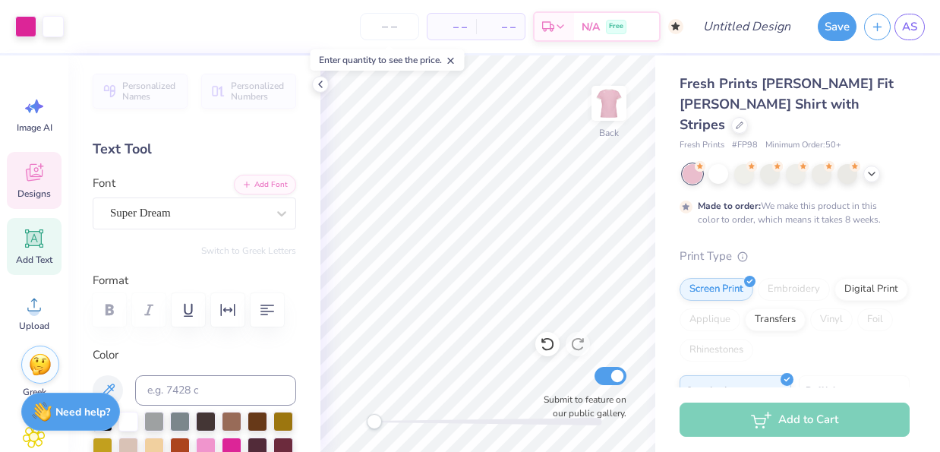
click at [47, 165] on div "Designs" at bounding box center [34, 180] width 55 height 57
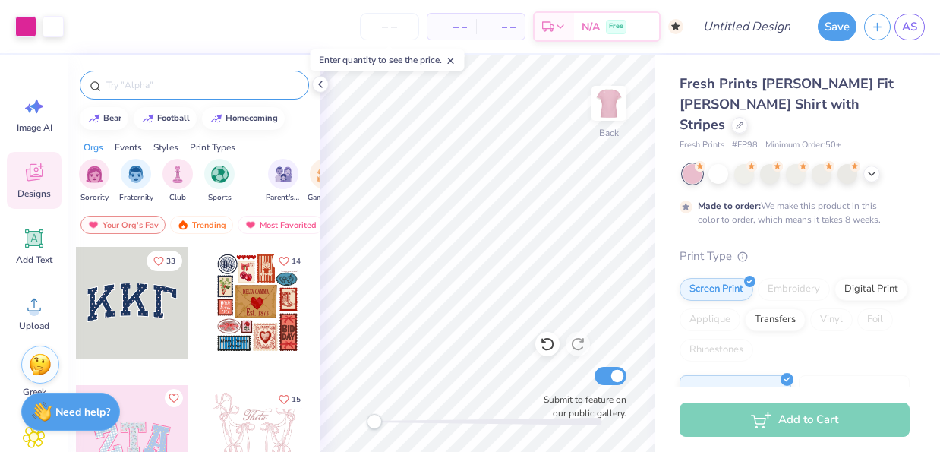
click at [179, 88] on input "text" at bounding box center [202, 84] width 194 height 15
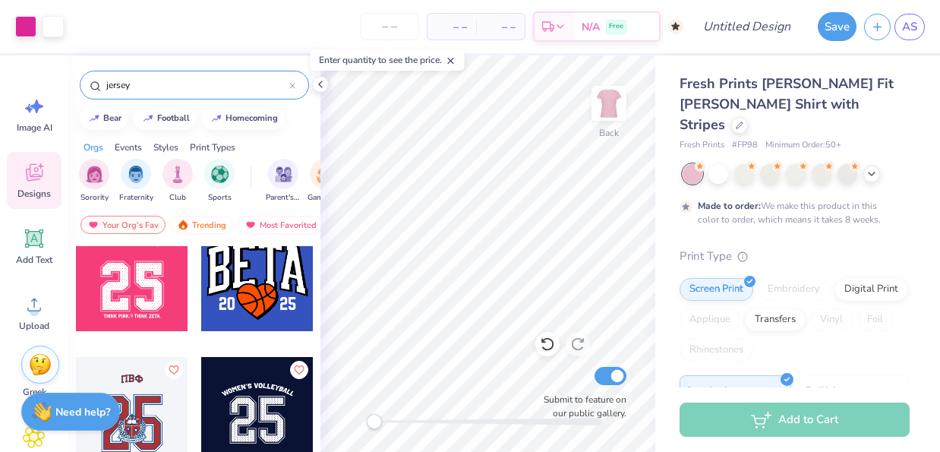
scroll to position [159, 0]
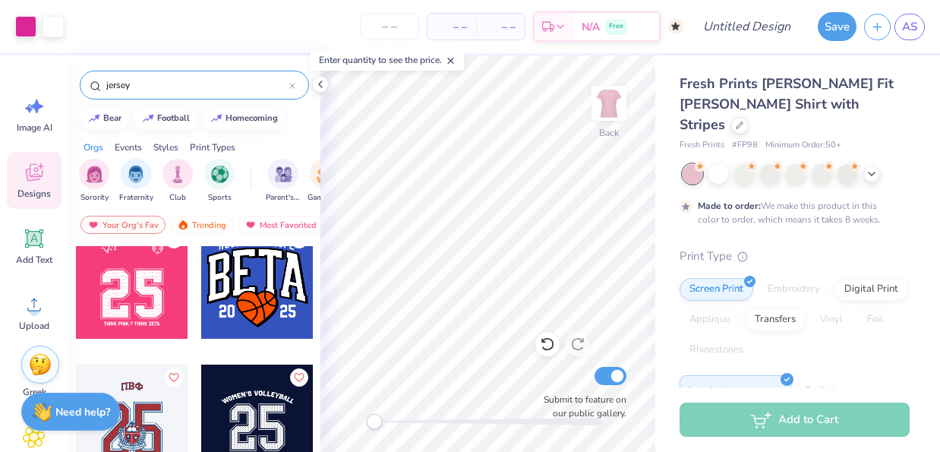
type input "jersey"
click at [157, 297] on div at bounding box center [132, 282] width 112 height 112
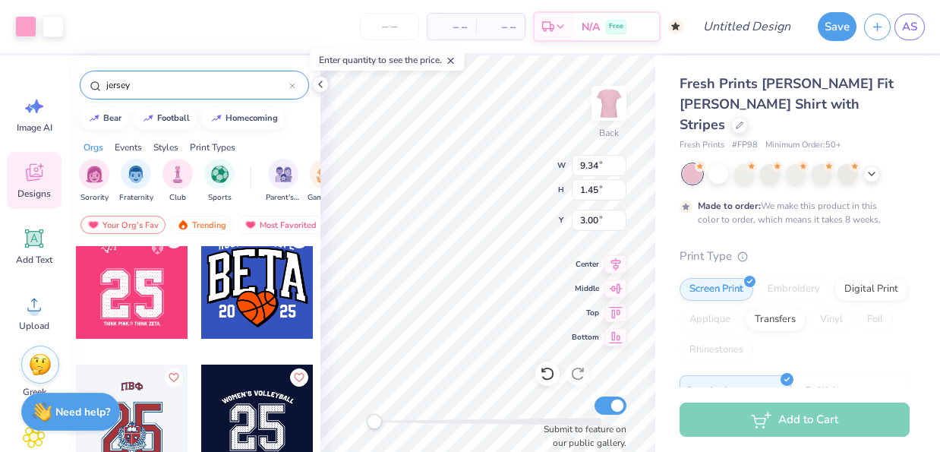
type input "5.62"
type input "4.18"
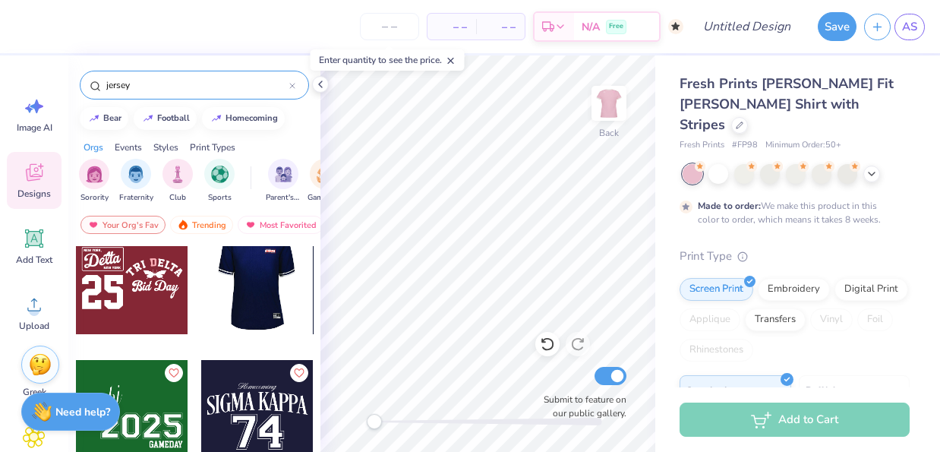
scroll to position [1406, 0]
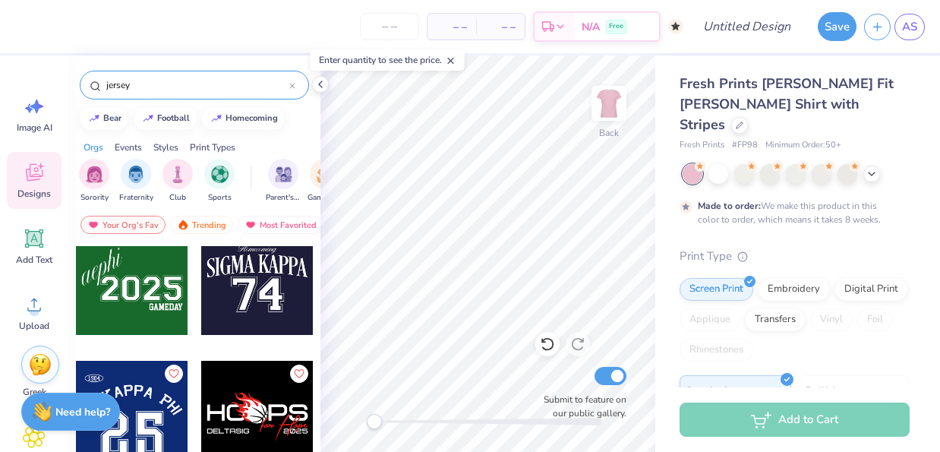
click at [249, 316] on div at bounding box center [257, 278] width 112 height 112
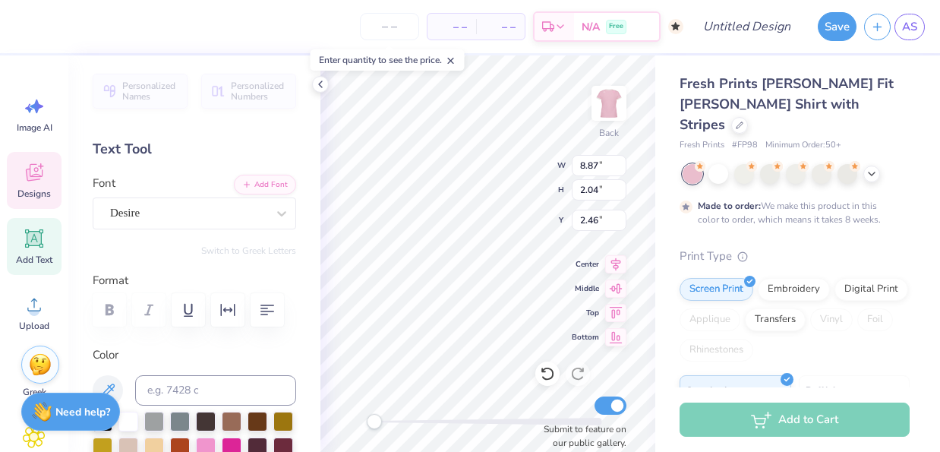
scroll to position [0, 0]
type textarea "ZETA"
type textarea "Philanthropy Game"
type textarea "7"
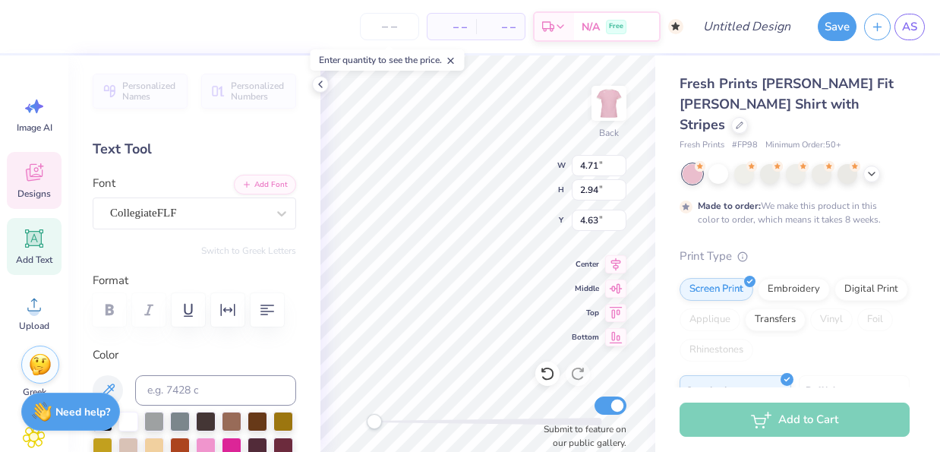
type textarea "8"
type textarea "98"
type input "3.47"
type input "1.75"
type input "2.61"
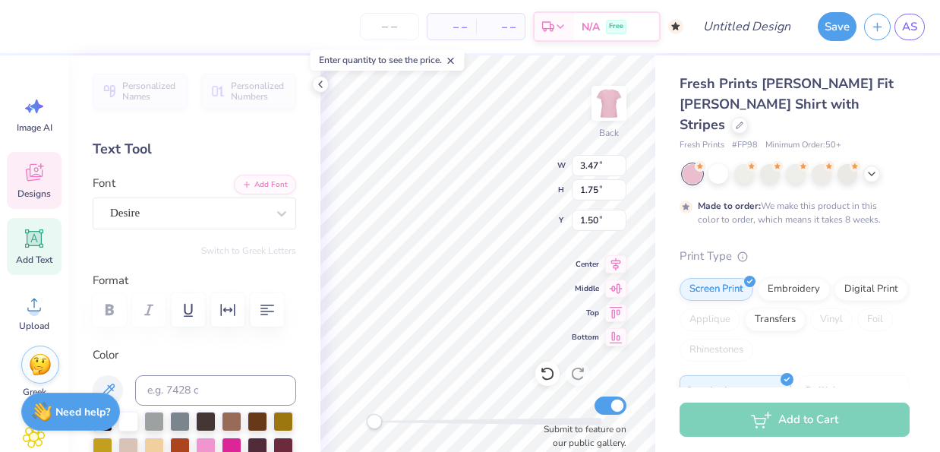
type input "5.05"
type input "0.73"
type input "0.50"
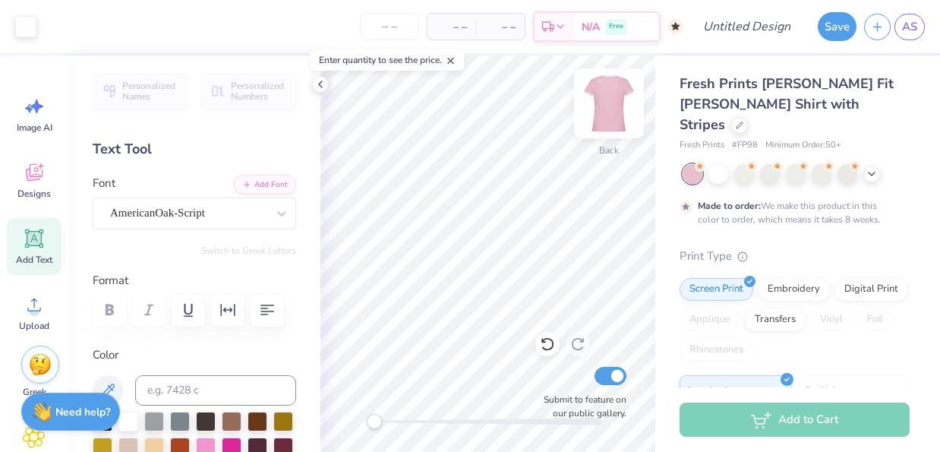
click at [614, 95] on img at bounding box center [608, 103] width 61 height 61
click at [603, 109] on img at bounding box center [608, 103] width 61 height 61
click at [601, 120] on img at bounding box center [608, 103] width 61 height 61
click at [36, 172] on icon at bounding box center [34, 172] width 23 height 23
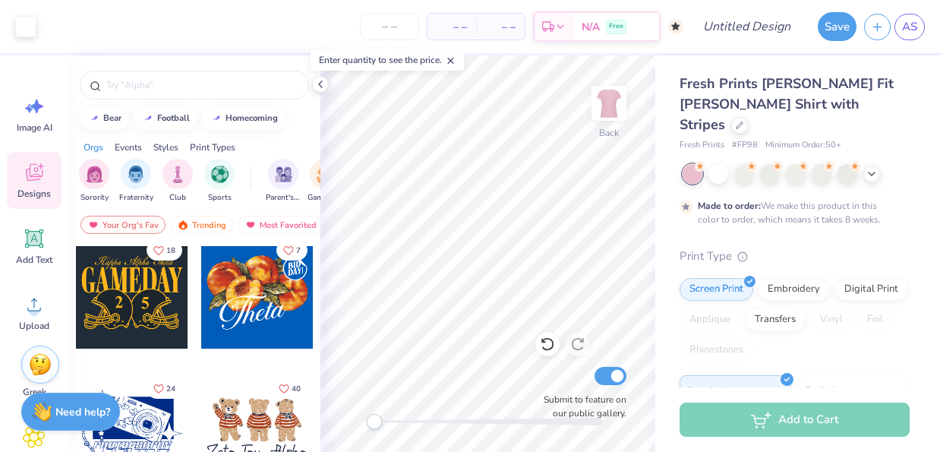
scroll to position [764, 0]
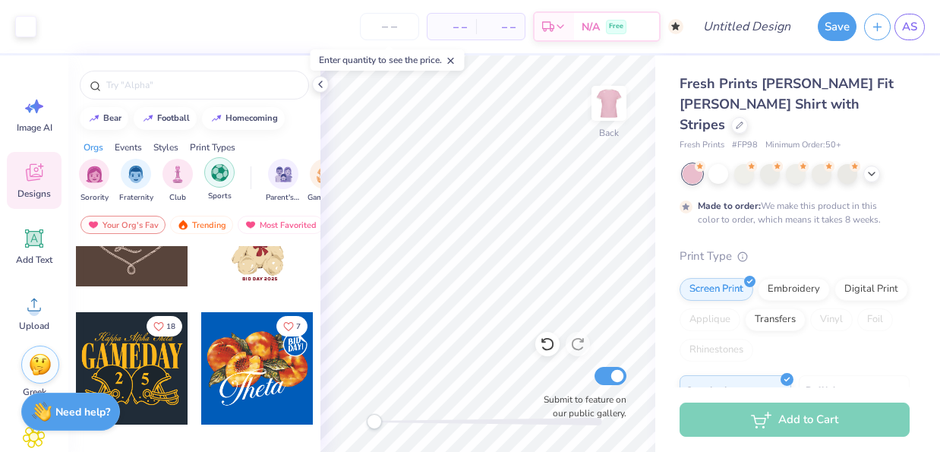
click at [213, 185] on div "filter for Sports" at bounding box center [219, 172] width 30 height 30
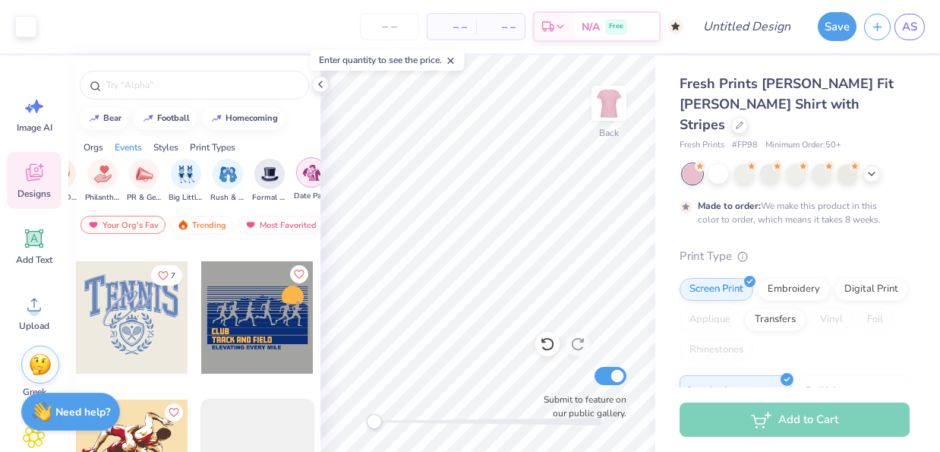
scroll to position [0, 263]
click at [100, 178] on img "filter for Philanthropy" at bounding box center [103, 172] width 17 height 17
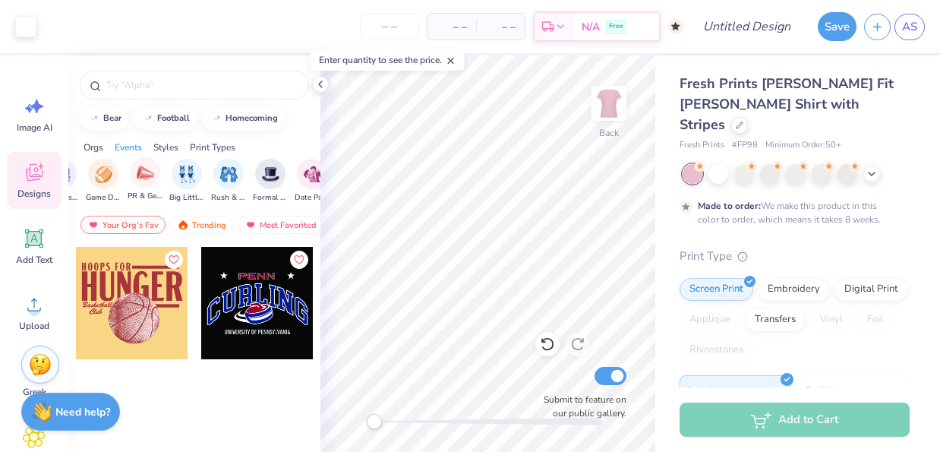
scroll to position [0, 0]
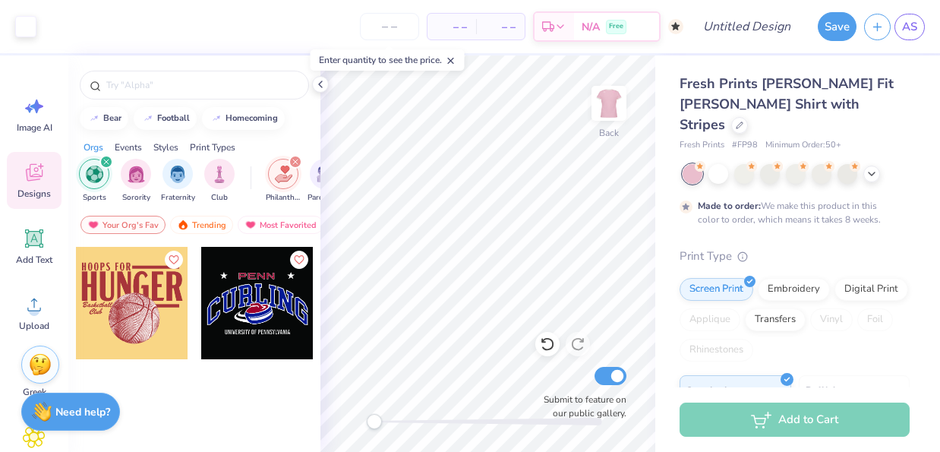
click at [96, 169] on img "filter for Sports" at bounding box center [94, 173] width 17 height 17
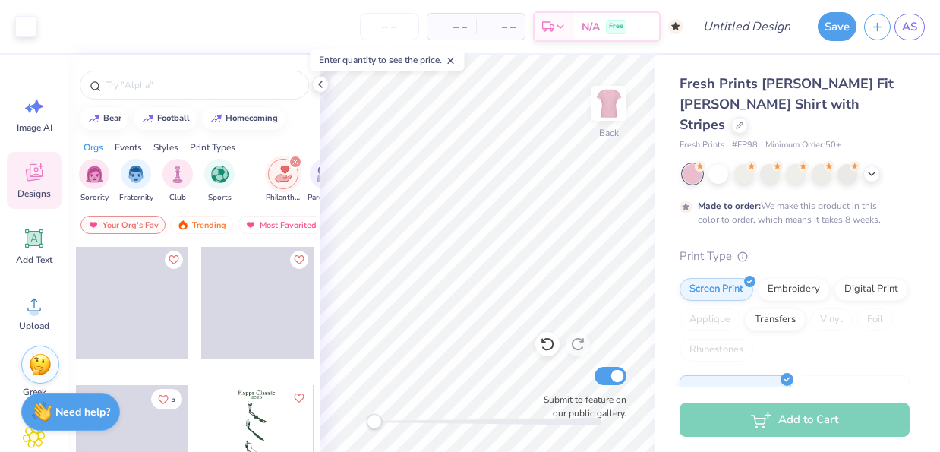
scroll to position [101, 0]
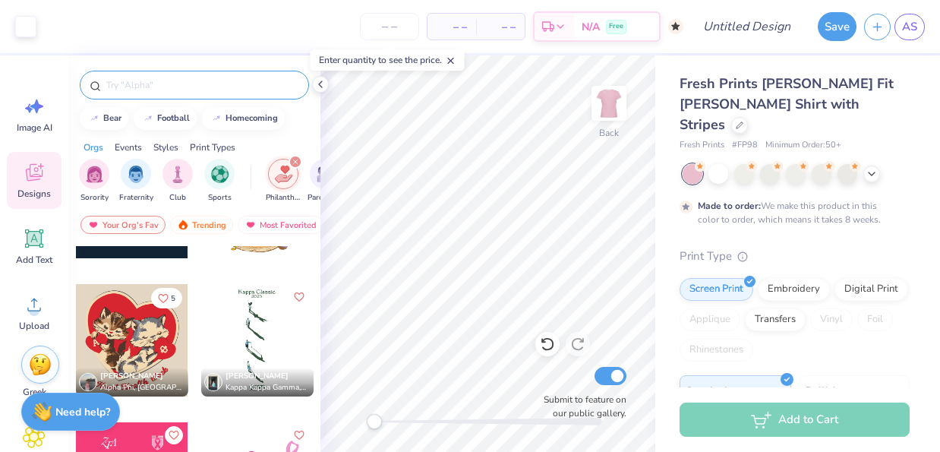
click at [156, 74] on div at bounding box center [194, 85] width 229 height 29
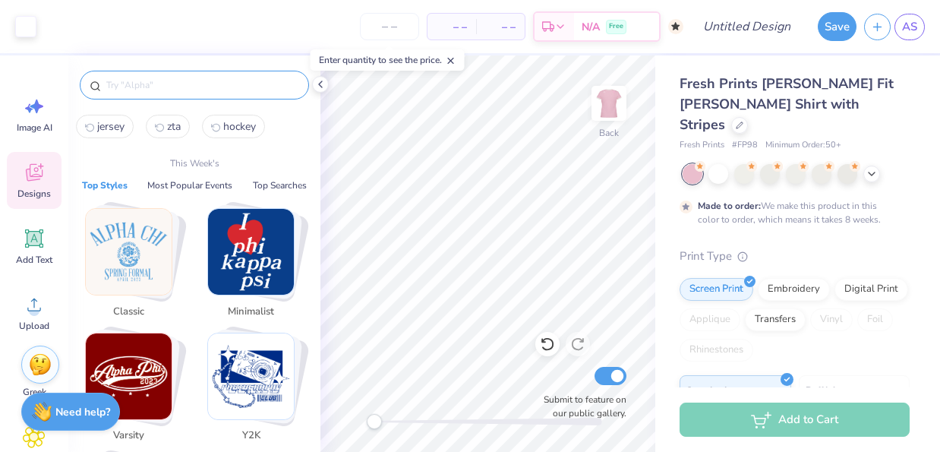
click at [159, 83] on input "text" at bounding box center [202, 84] width 194 height 15
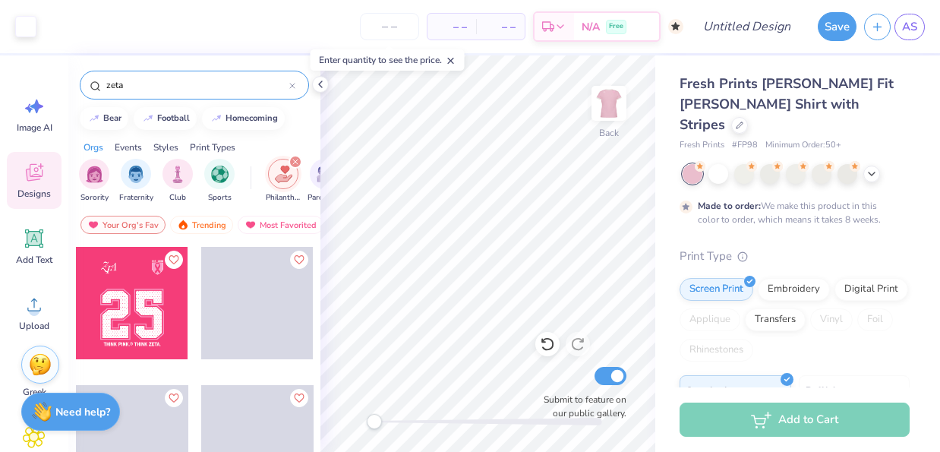
type input "zeta"
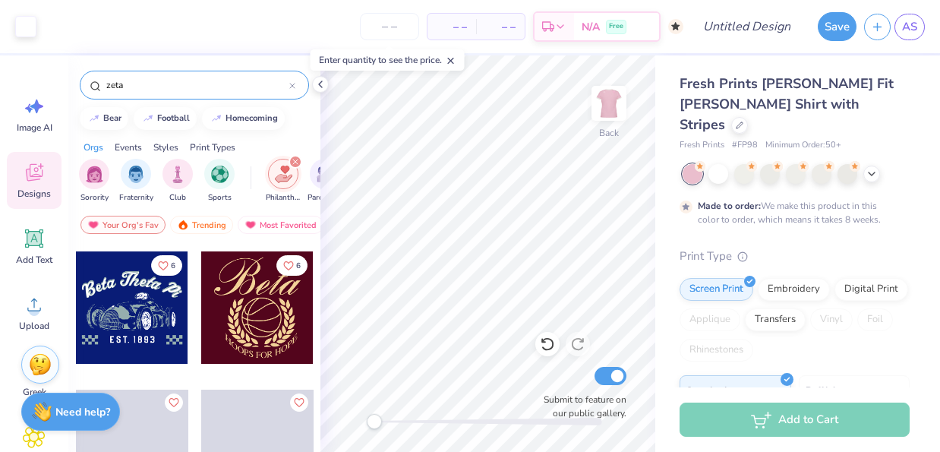
scroll to position [3605, 0]
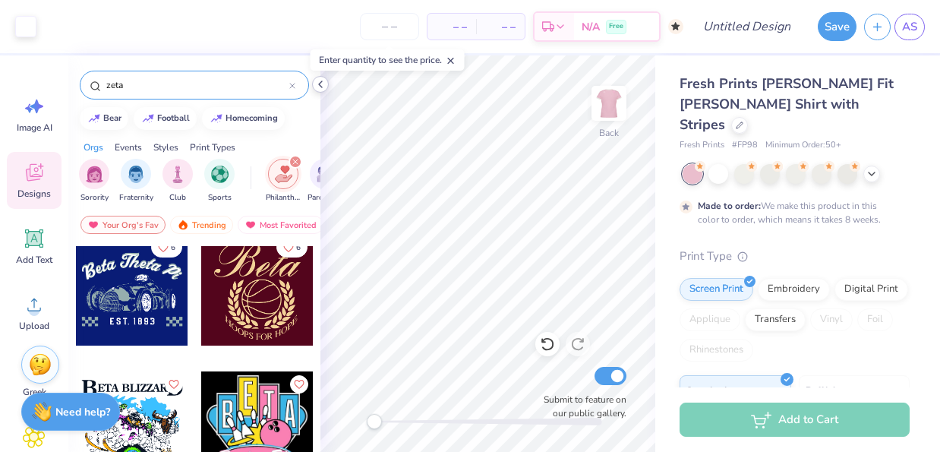
click at [318, 89] on icon at bounding box center [320, 84] width 12 height 12
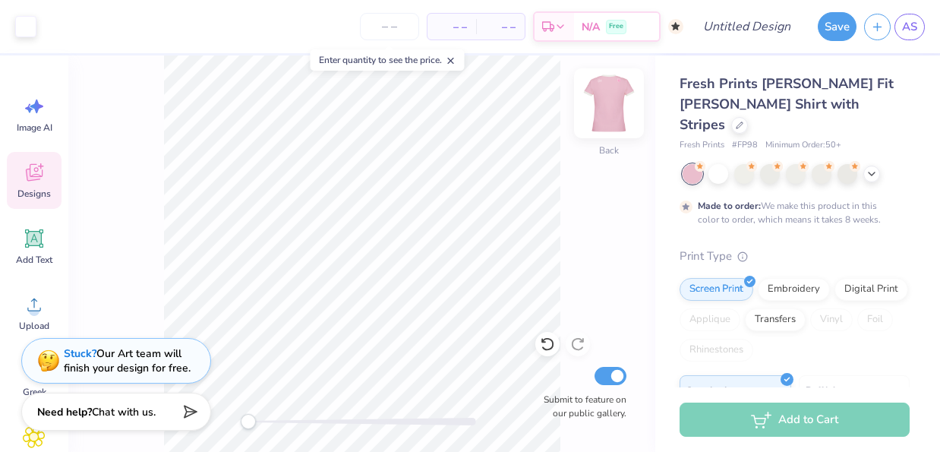
click at [618, 93] on img at bounding box center [608, 103] width 61 height 61
click at [591, 96] on div "Front Submit to feature on our public gallery." at bounding box center [361, 253] width 587 height 396
click at [600, 112] on img at bounding box center [608, 103] width 61 height 61
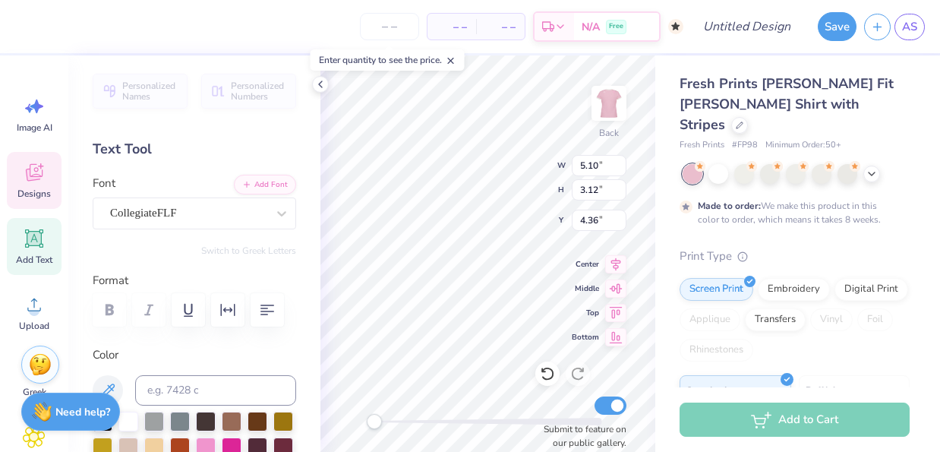
type input "7.33"
type input "4.49"
type input "3.47"
type input "1.75"
type input "2.12"
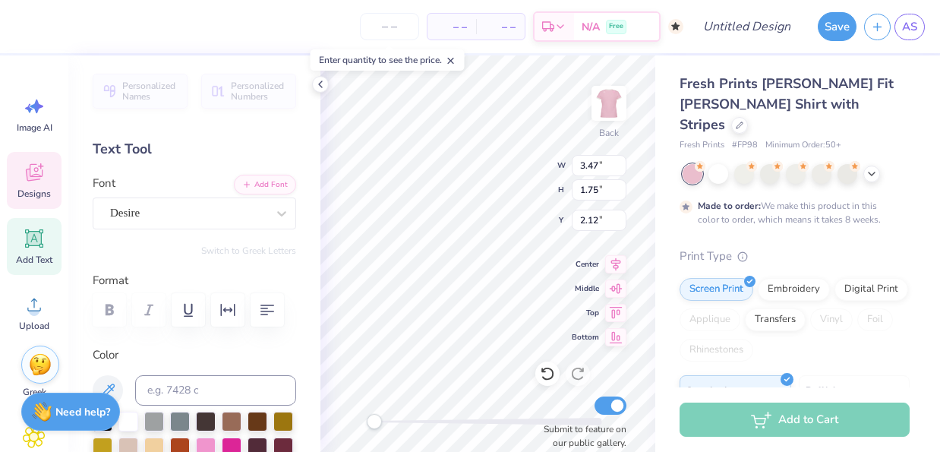
type input "7.33"
type input "4.49"
type input "4.36"
type input "3.47"
type input "1.75"
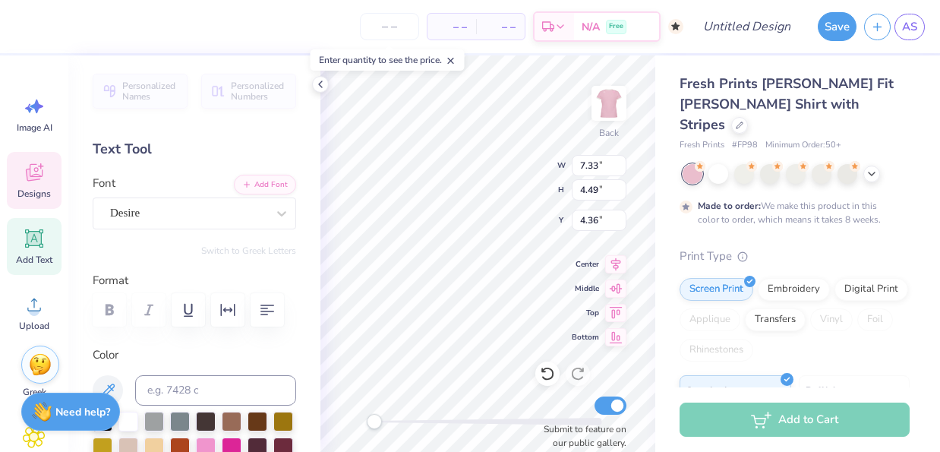
type input "2.12"
click at [20, 186] on div "Designs" at bounding box center [34, 180] width 55 height 57
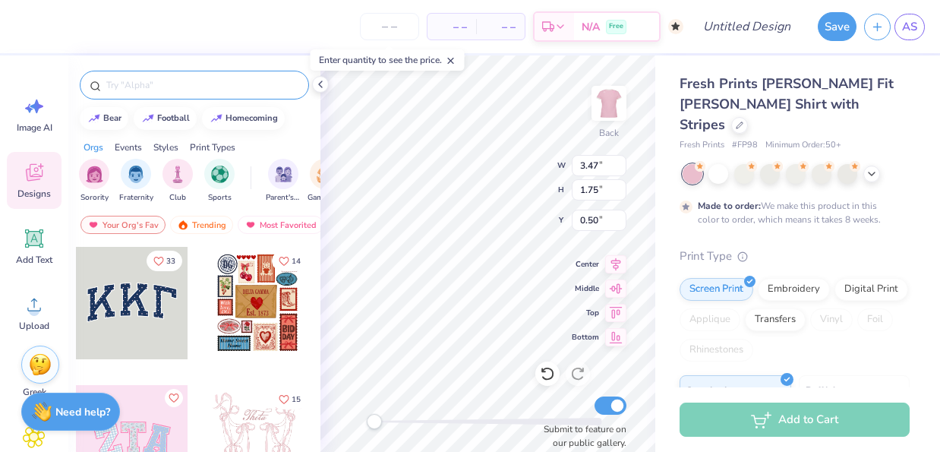
click at [201, 81] on input "text" at bounding box center [202, 84] width 194 height 15
type input "game"
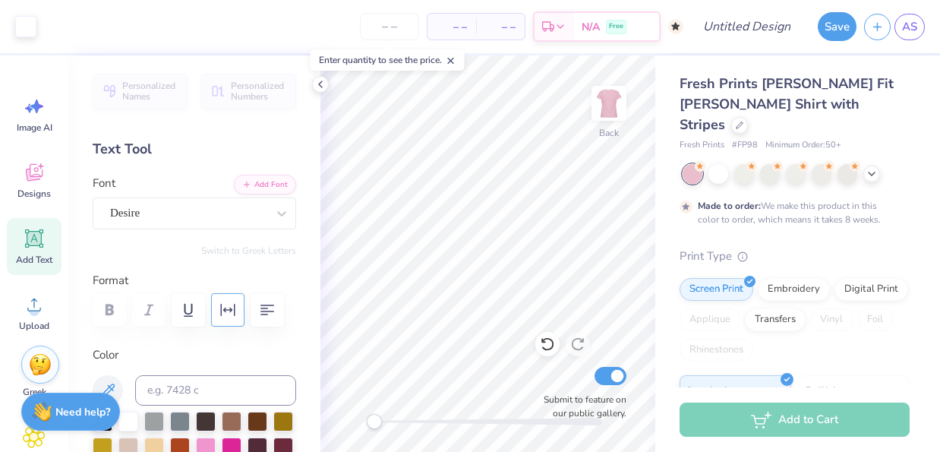
scroll to position [11, 0]
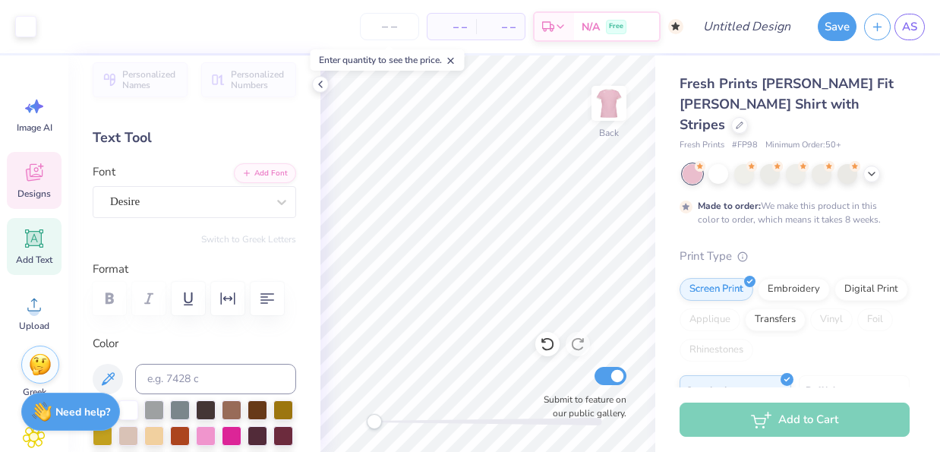
click at [37, 172] on icon at bounding box center [34, 172] width 23 height 23
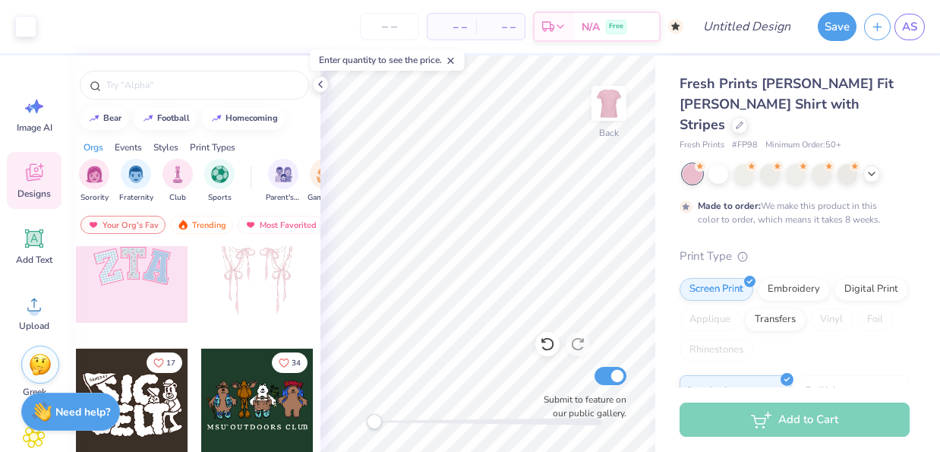
scroll to position [327, 0]
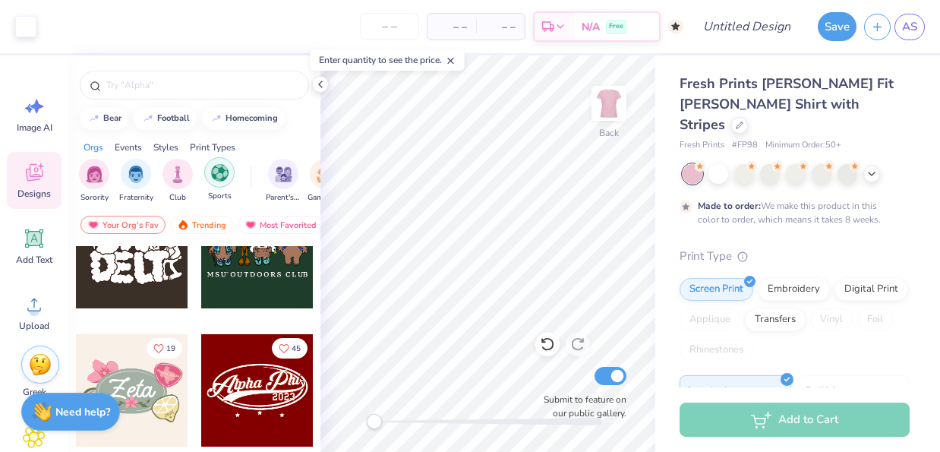
click at [219, 175] on img "filter for Sports" at bounding box center [219, 172] width 17 height 17
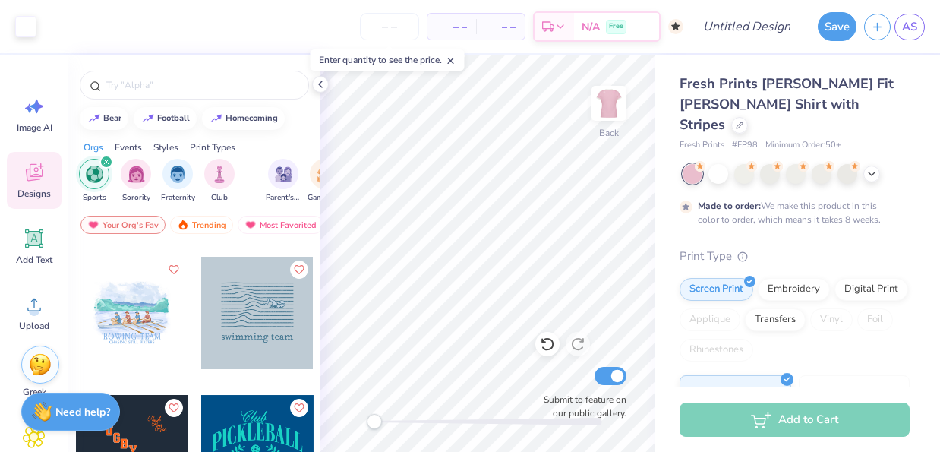
scroll to position [0, 0]
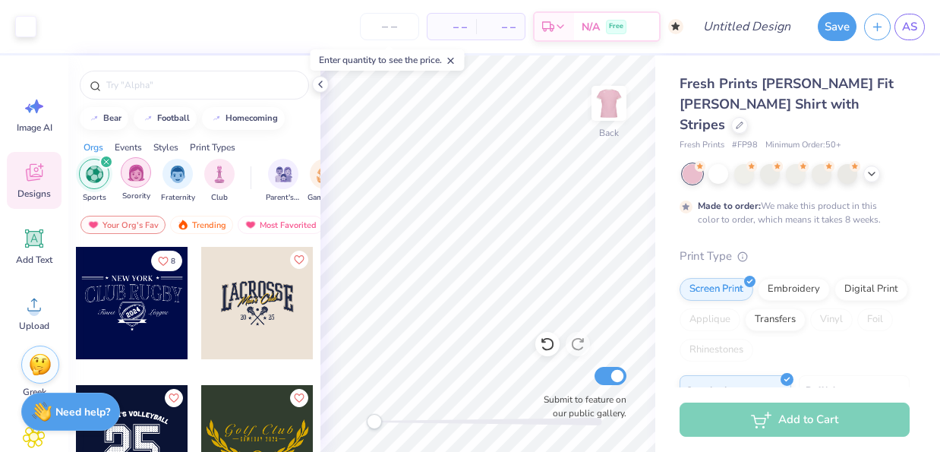
click at [140, 170] on img "filter for Sorority" at bounding box center [136, 172] width 17 height 17
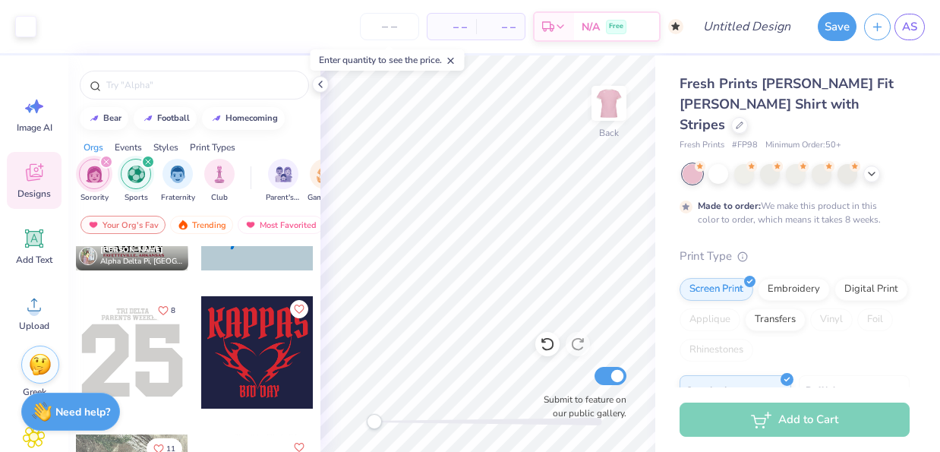
scroll to position [2028, 0]
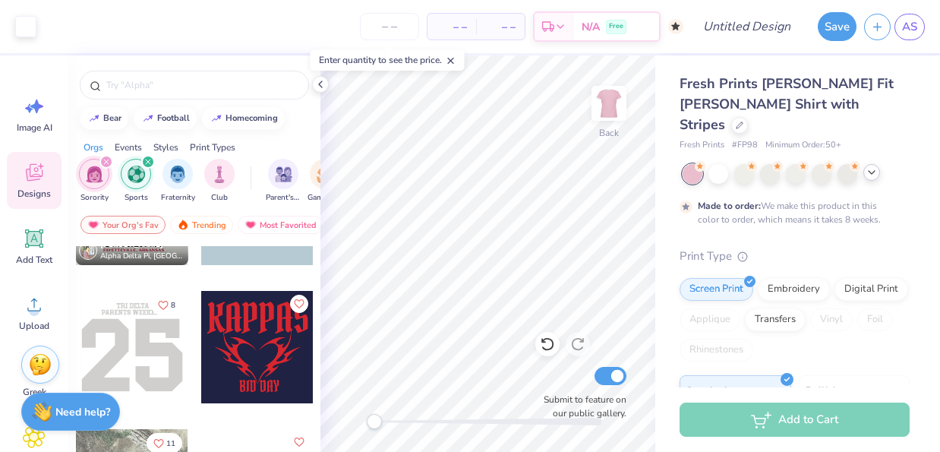
click at [868, 166] on icon at bounding box center [871, 172] width 12 height 12
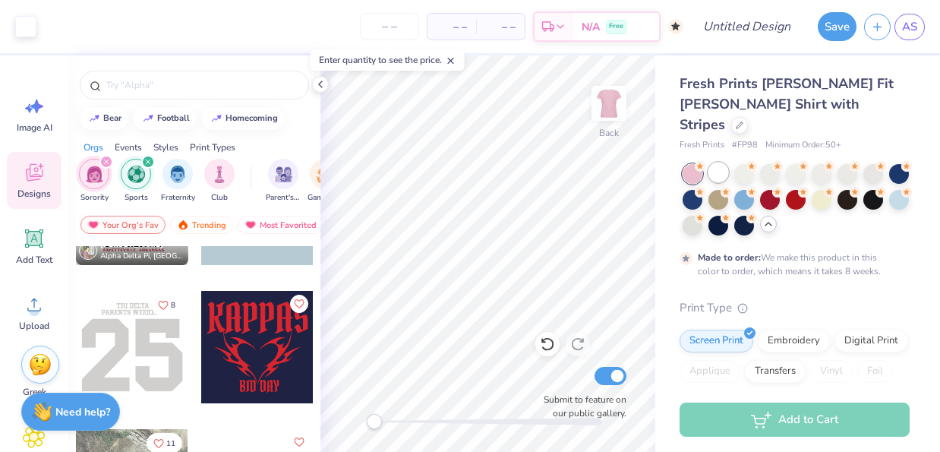
click at [715, 162] on div at bounding box center [718, 172] width 20 height 20
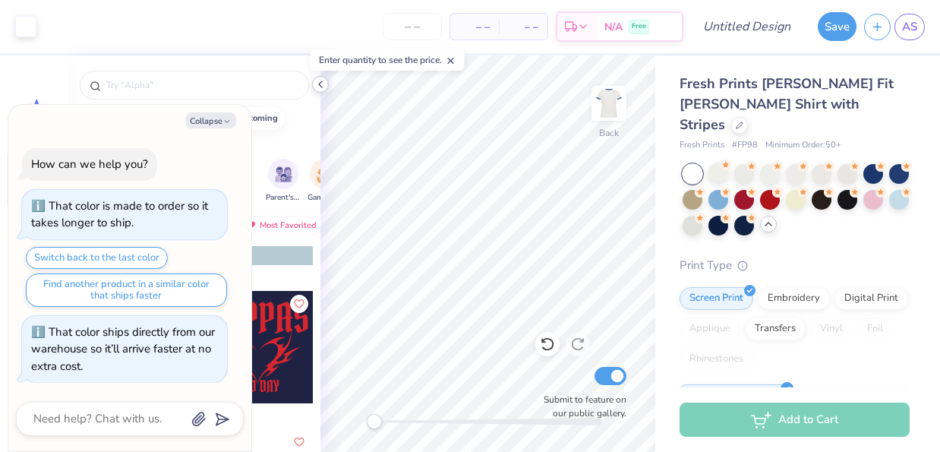
click at [319, 84] on polyline at bounding box center [320, 84] width 3 height 6
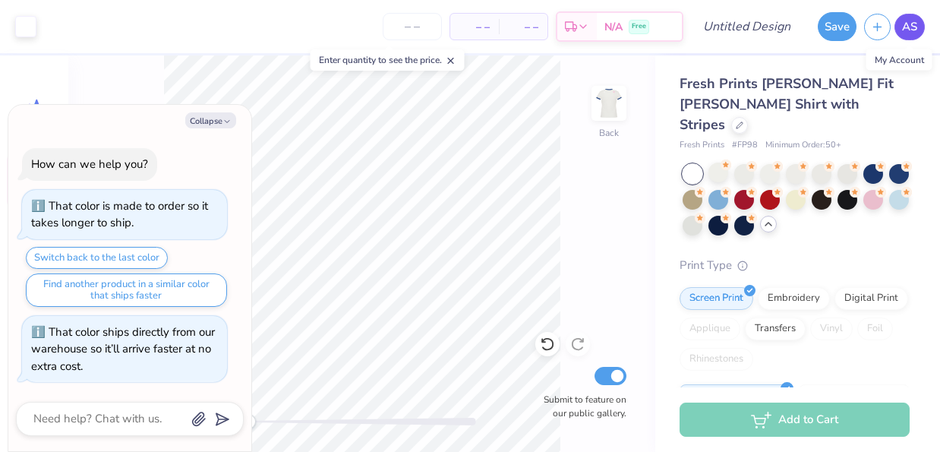
click at [910, 33] on span "AS" at bounding box center [909, 26] width 15 height 17
type textarea "x"
